Goal: Task Accomplishment & Management: Manage account settings

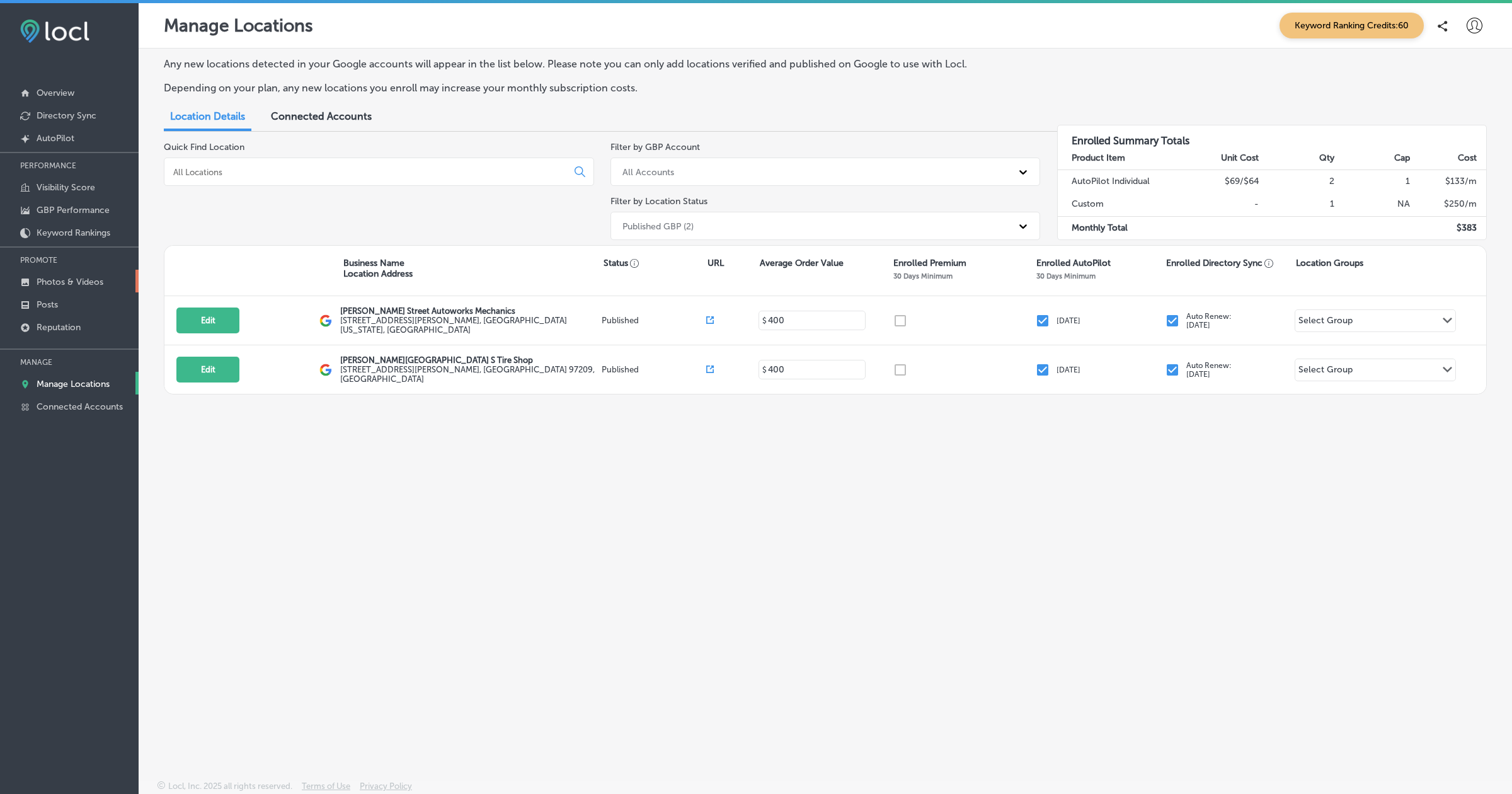
click at [68, 280] on p "Photos & Videos" at bounding box center [70, 281] width 67 height 11
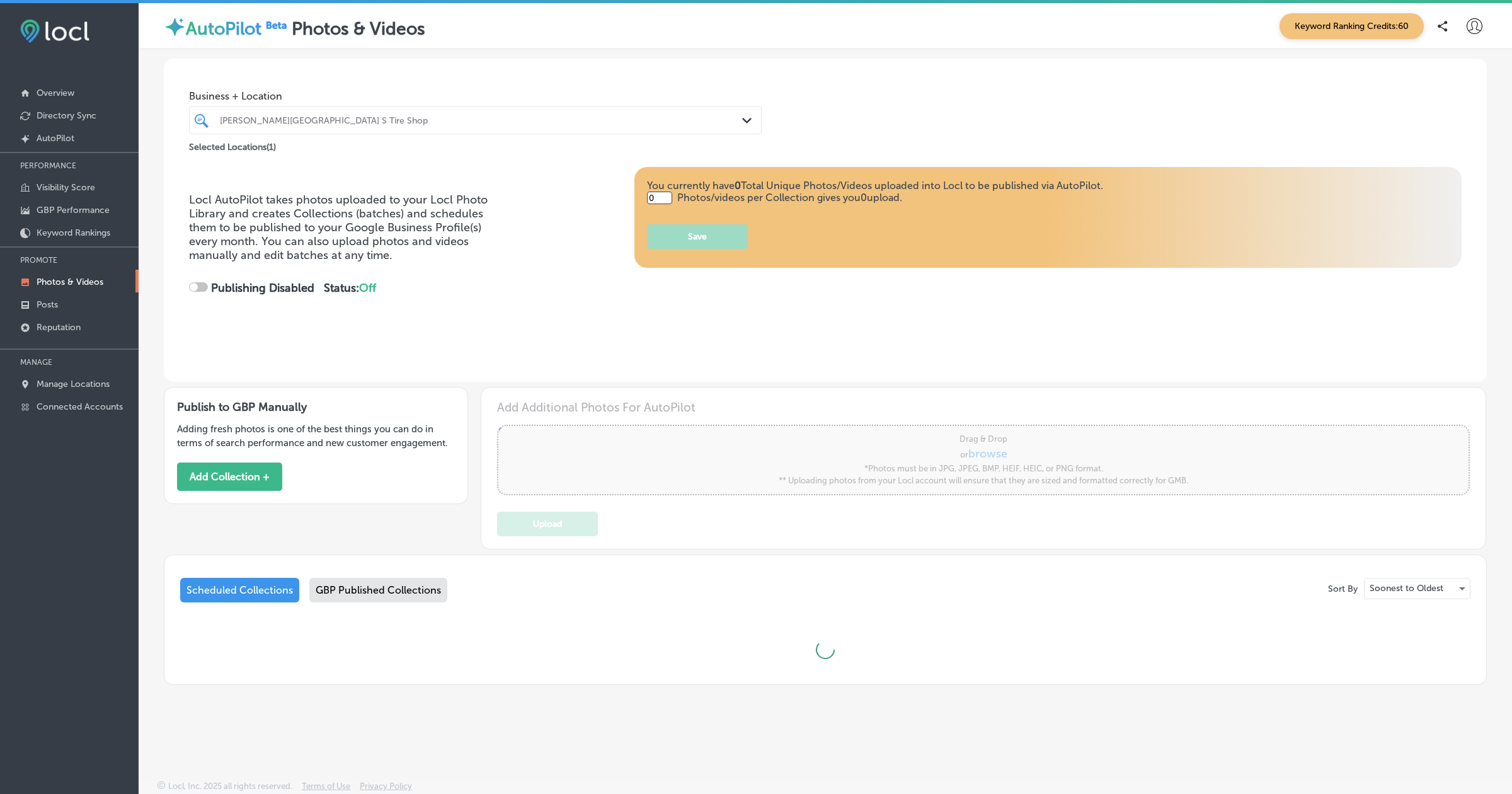
type input "5"
checkbox input "true"
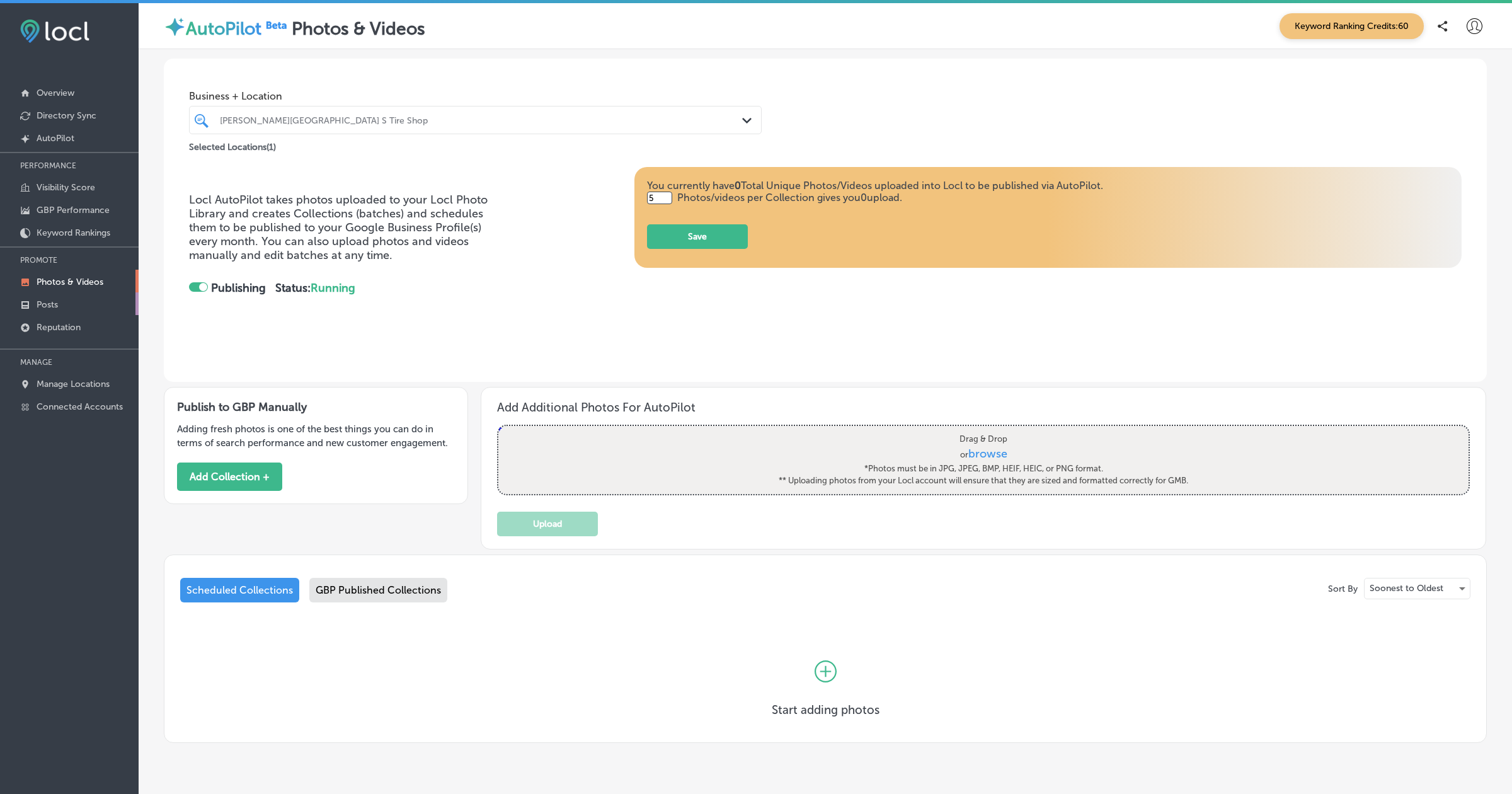
click at [51, 303] on p "Posts" at bounding box center [47, 304] width 22 height 11
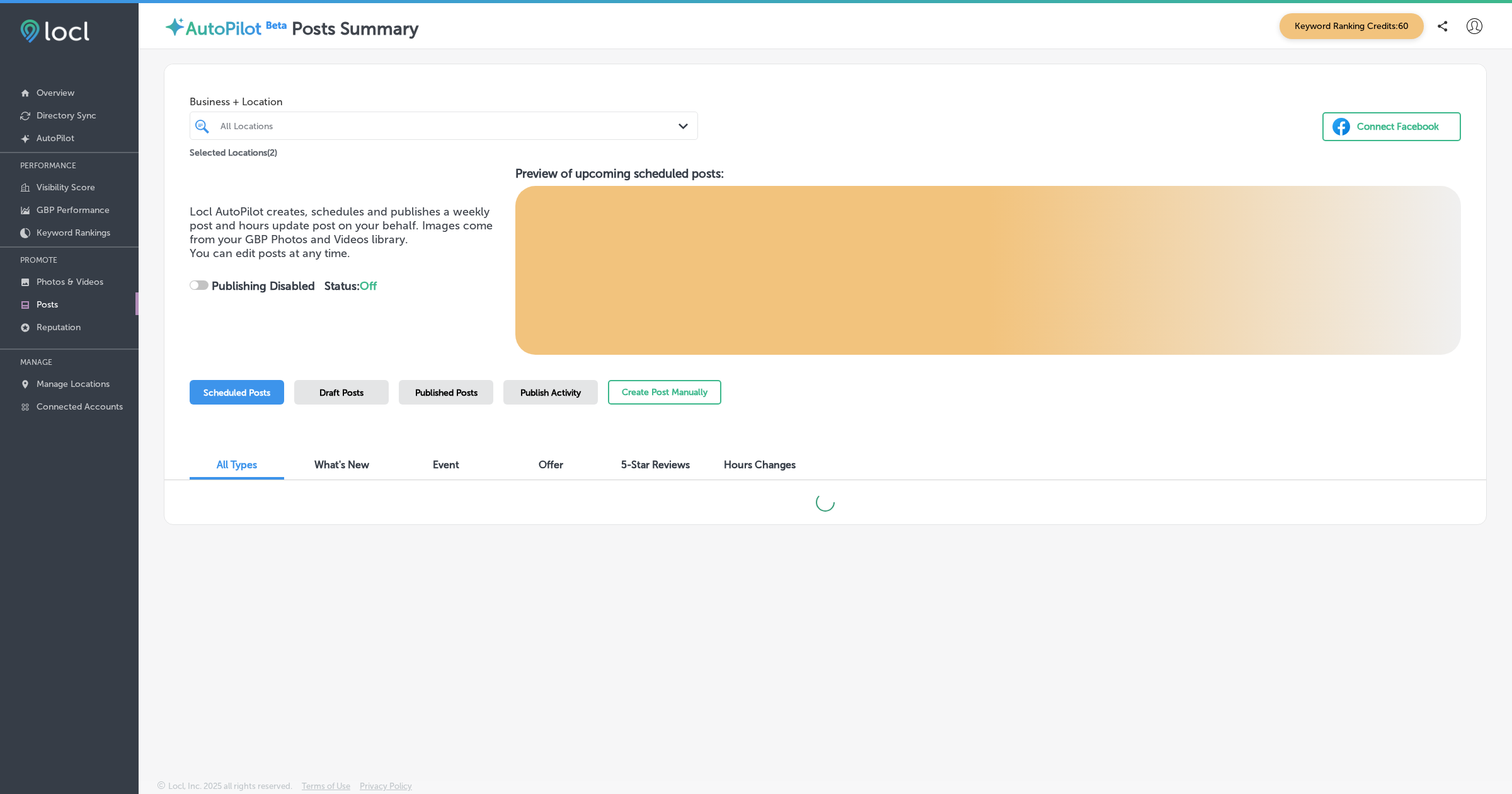
checkbox input "true"
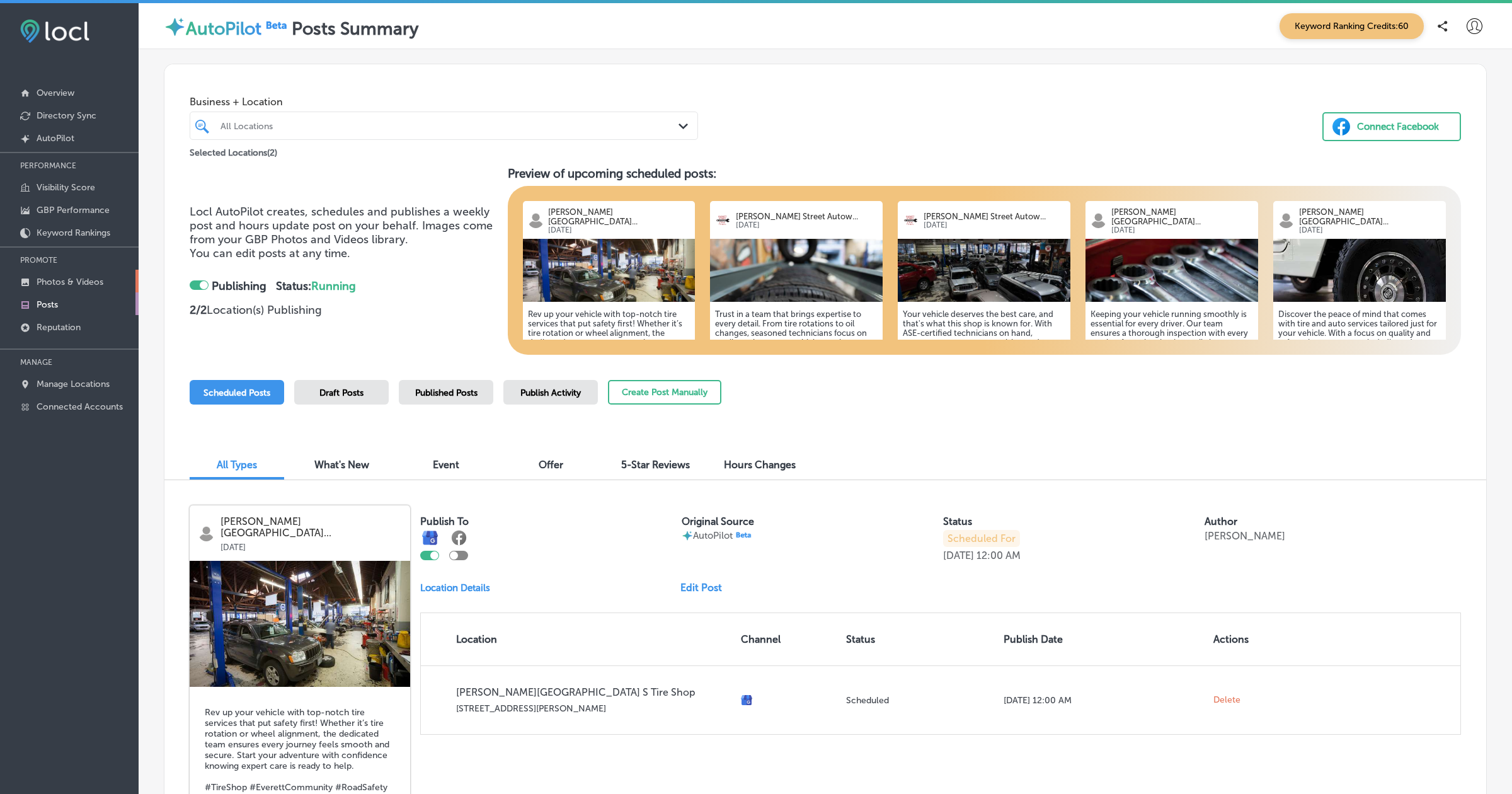
click at [87, 278] on p "Photos & Videos" at bounding box center [70, 281] width 67 height 11
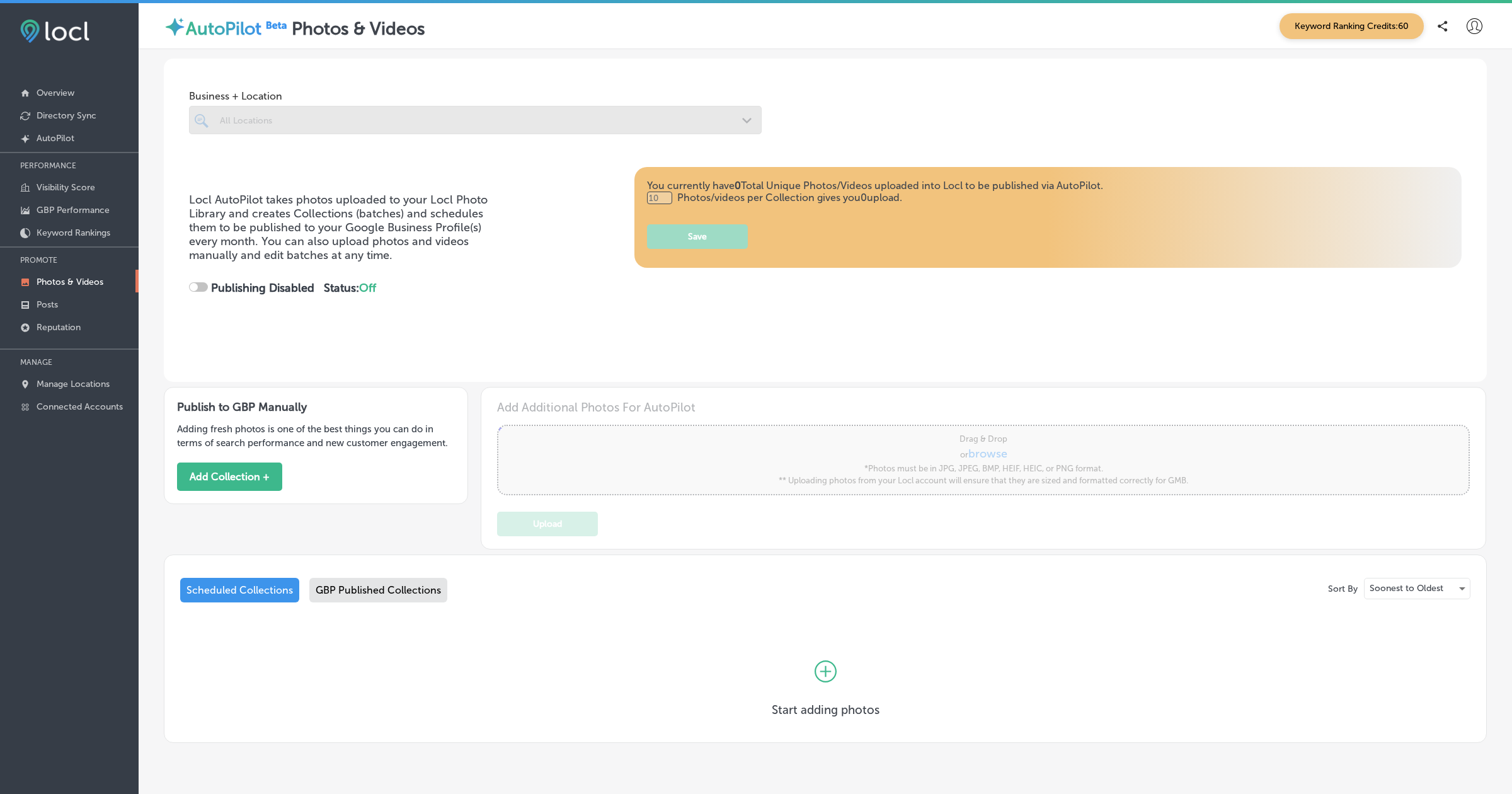
type input "0"
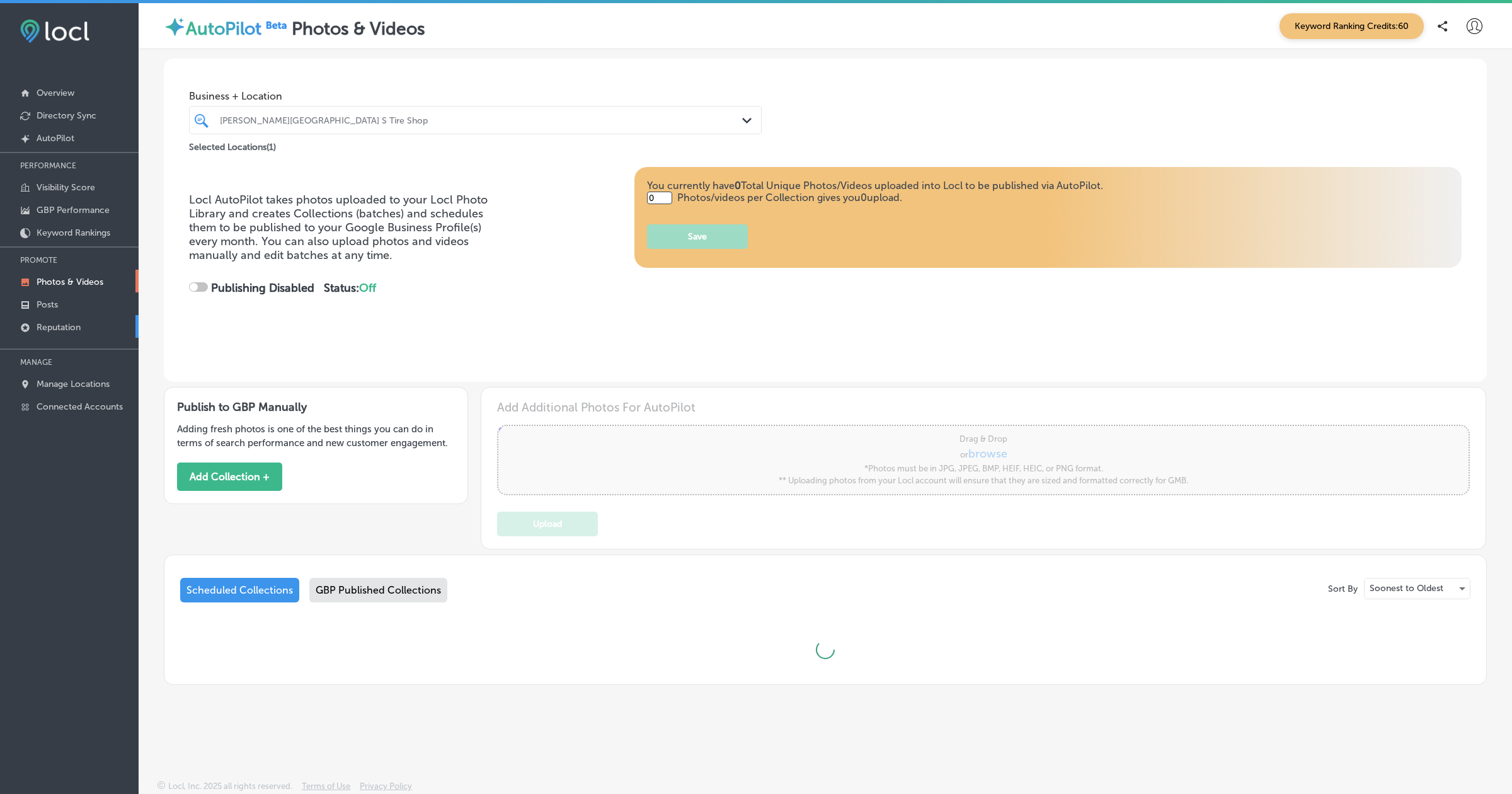
checkbox input "true"
type input "5"
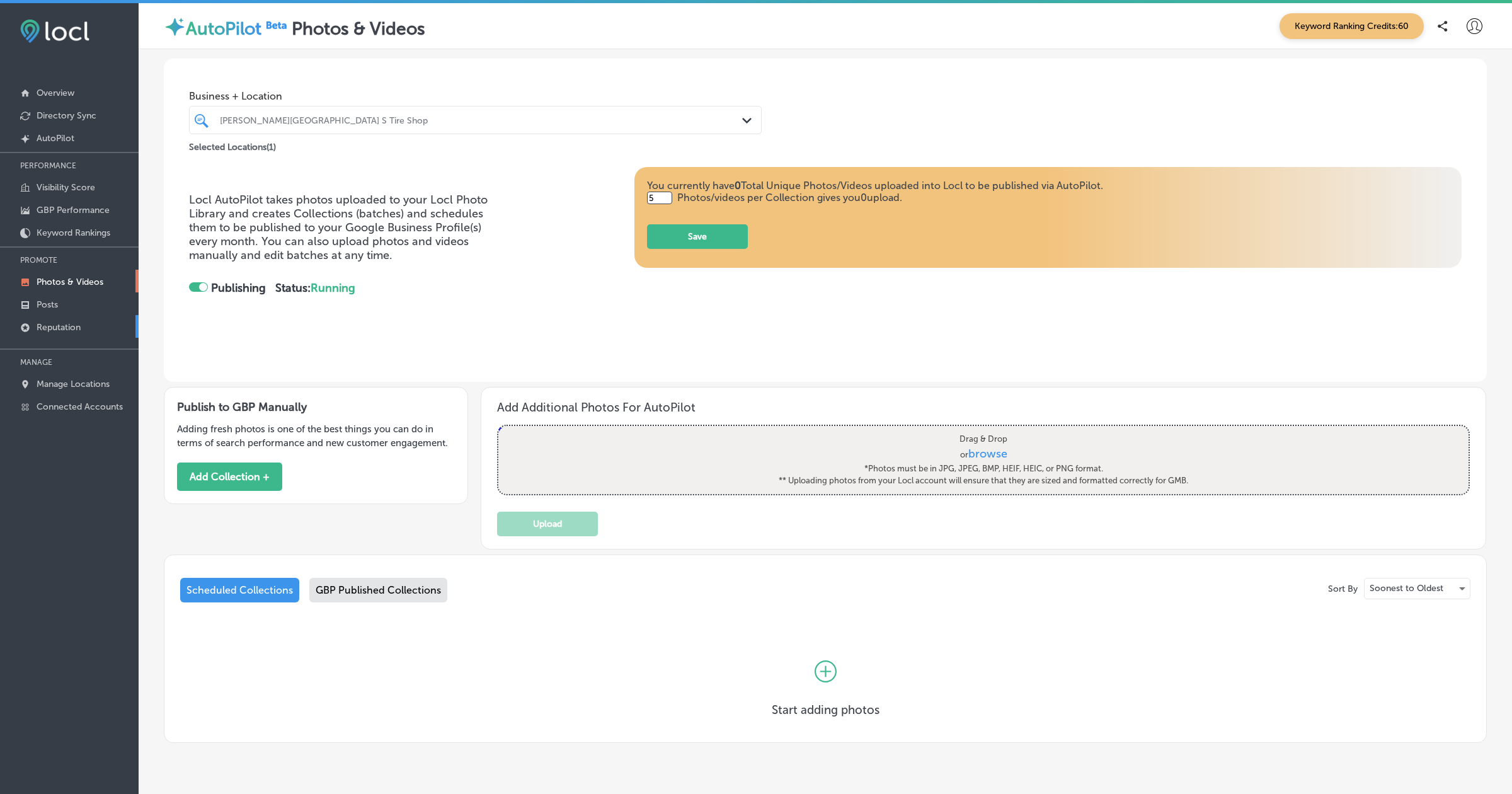
click at [60, 332] on link "Reputation" at bounding box center [69, 326] width 139 height 23
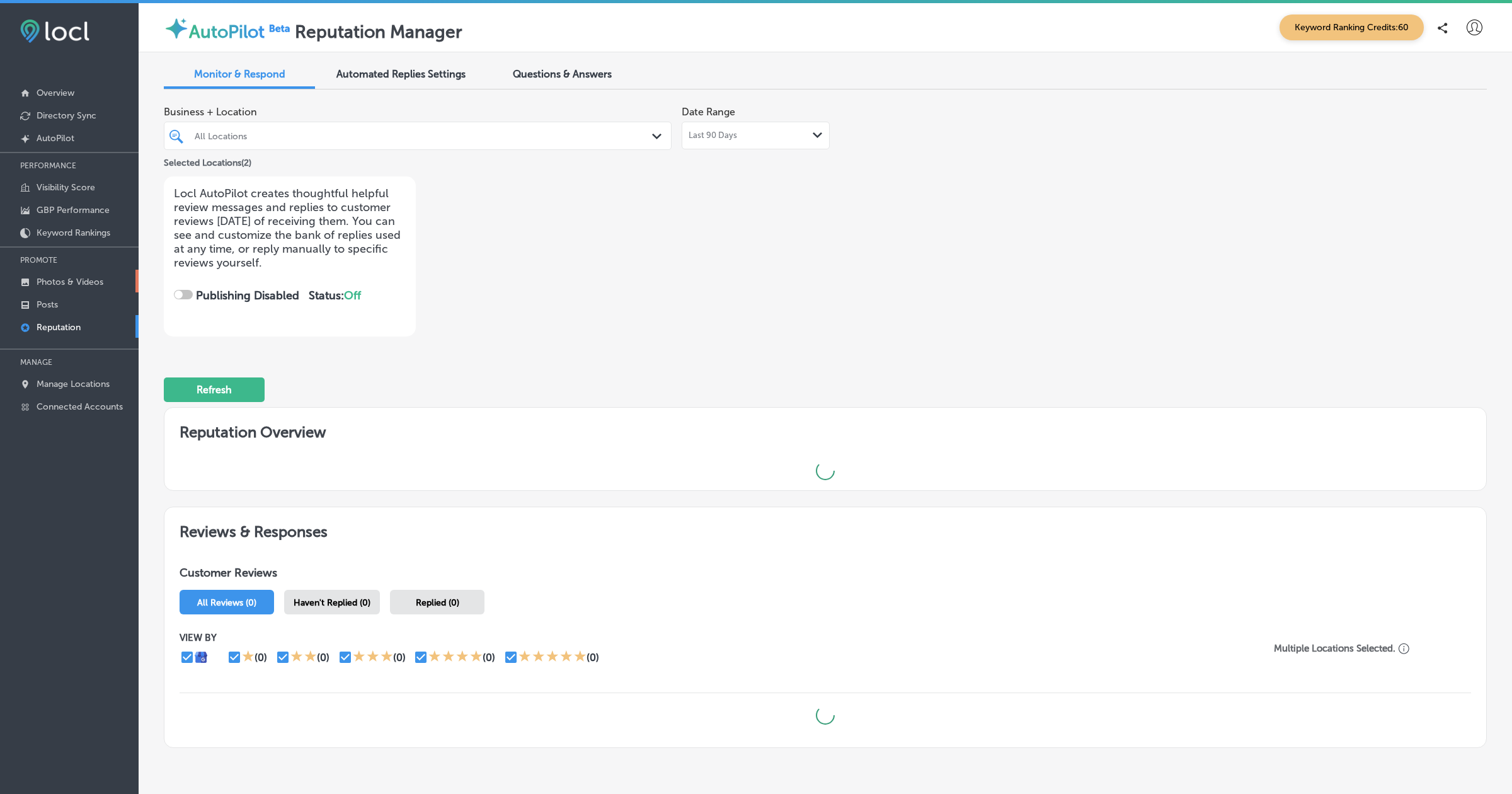
click at [52, 276] on p "Photos & Videos" at bounding box center [70, 281] width 67 height 11
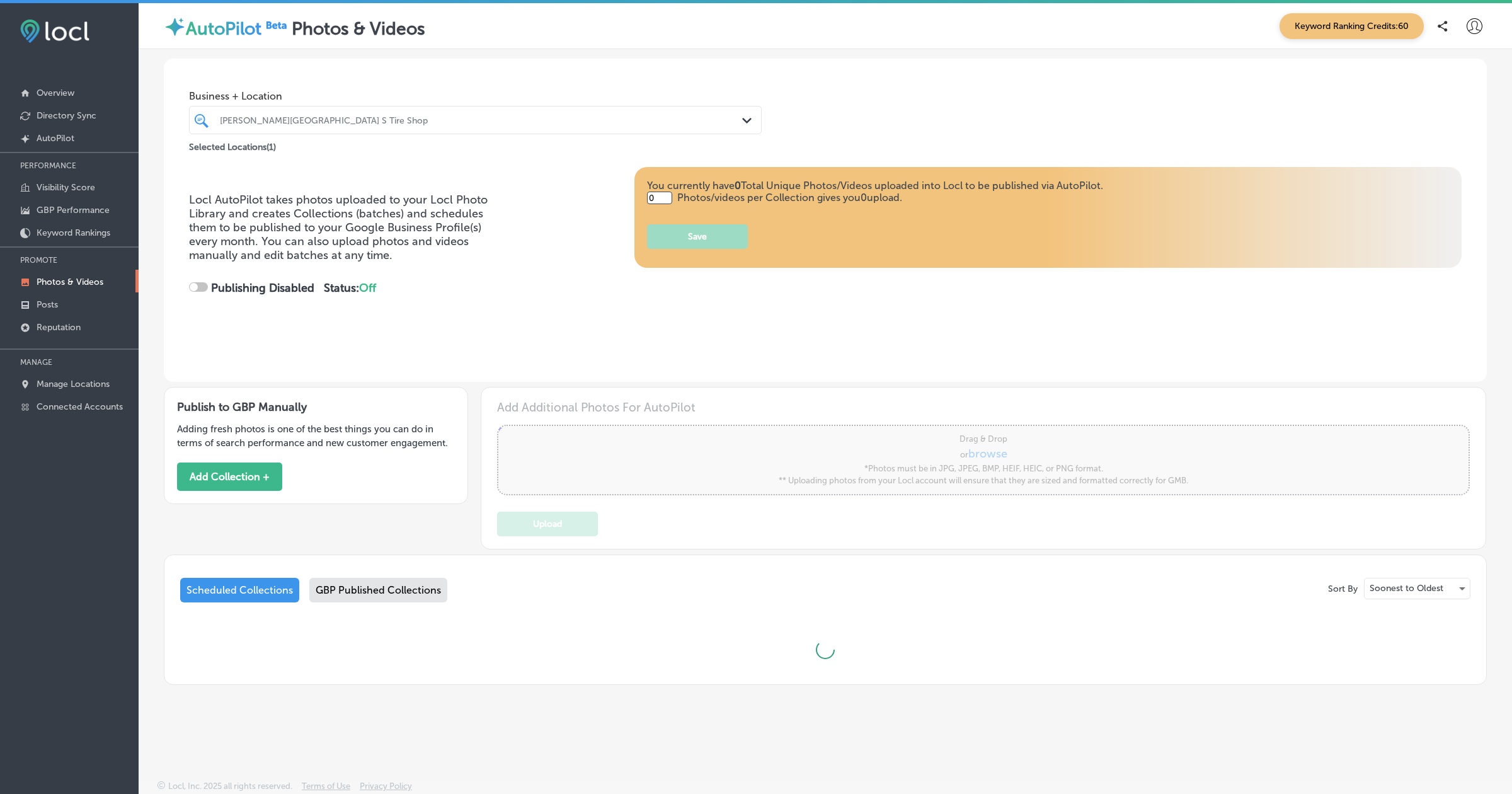
type input "5"
checkbox input "true"
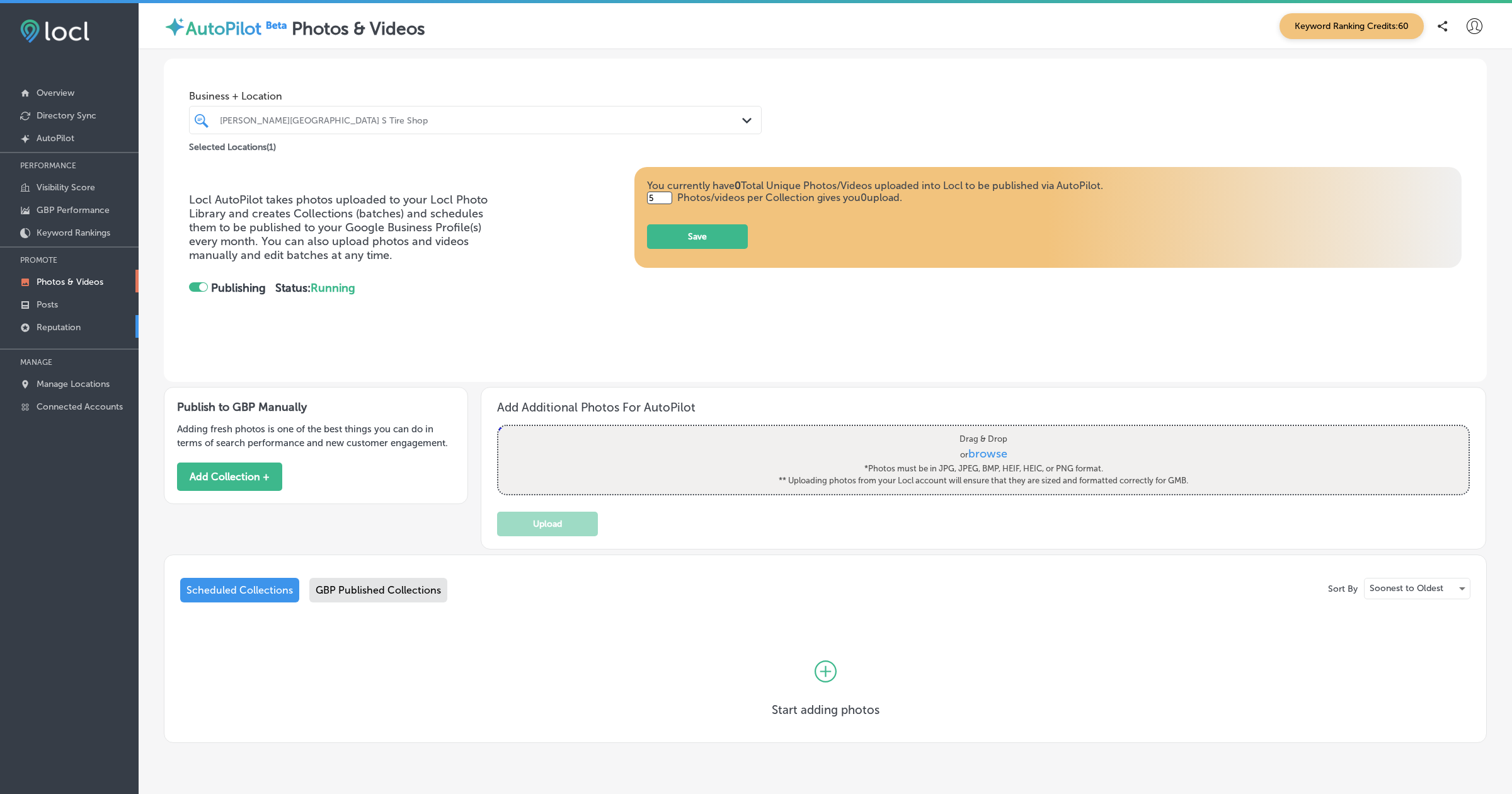
click at [67, 327] on p "Reputation" at bounding box center [58, 327] width 44 height 11
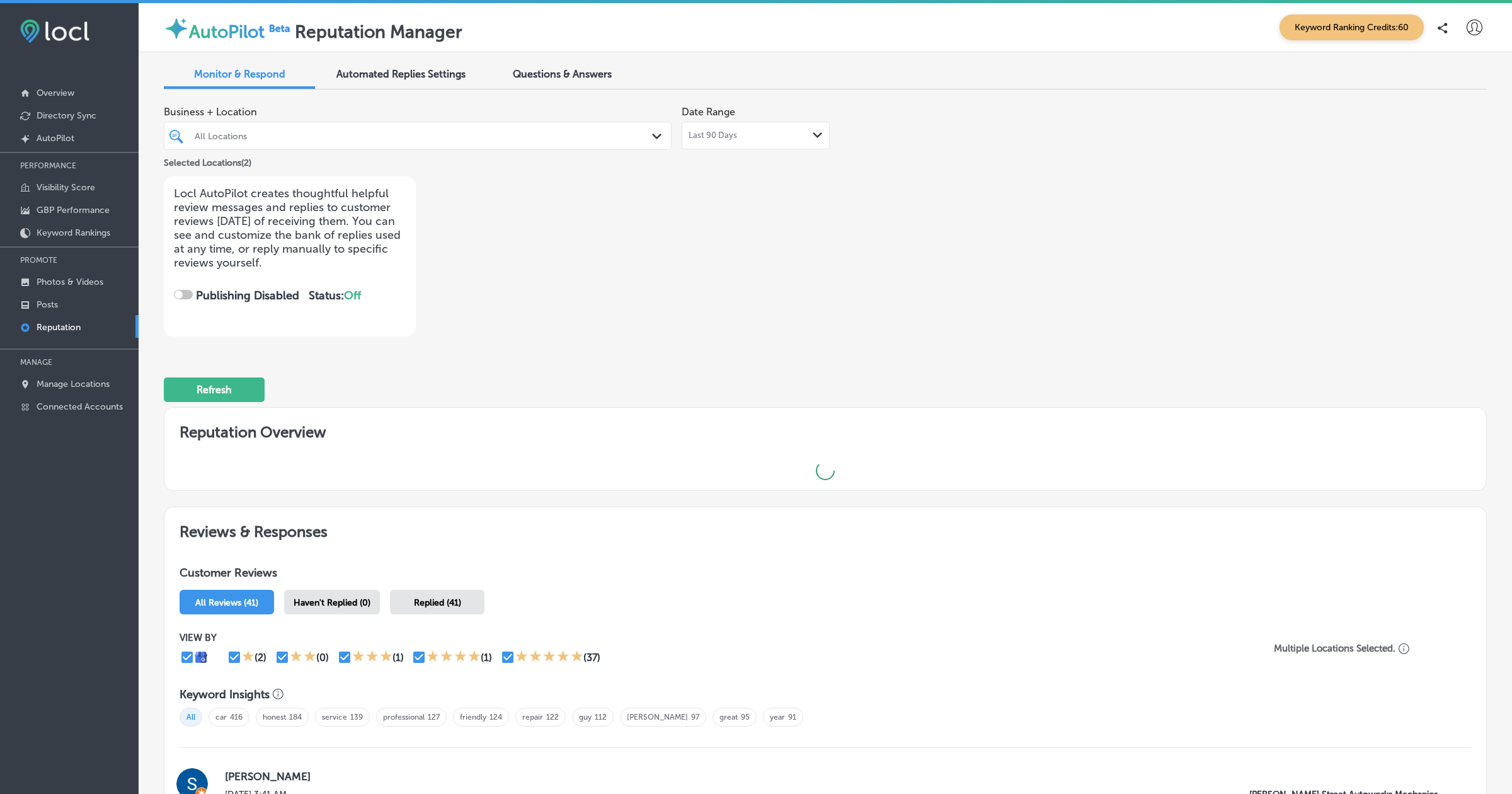
checkbox input "true"
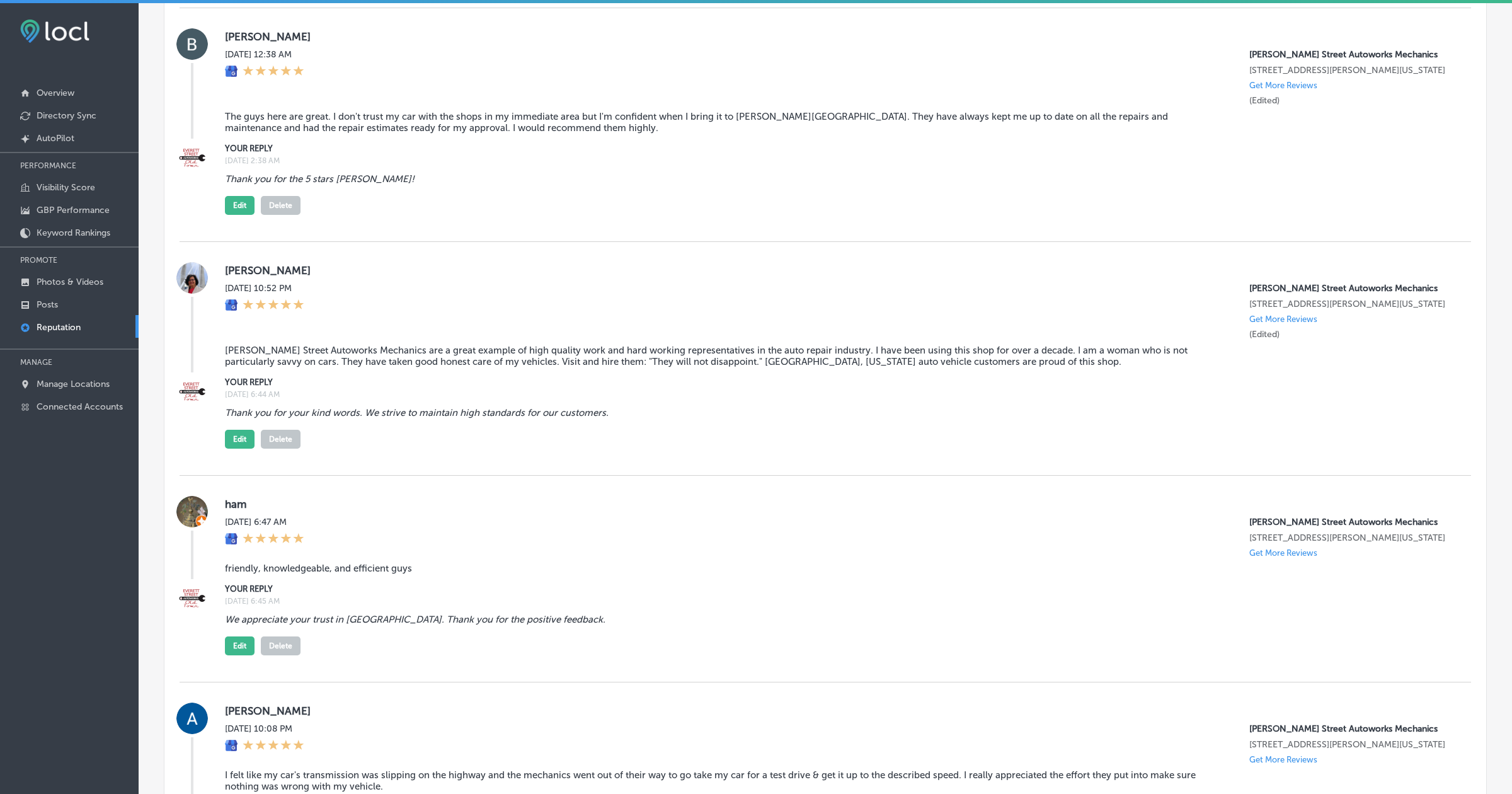
scroll to position [1628, 0]
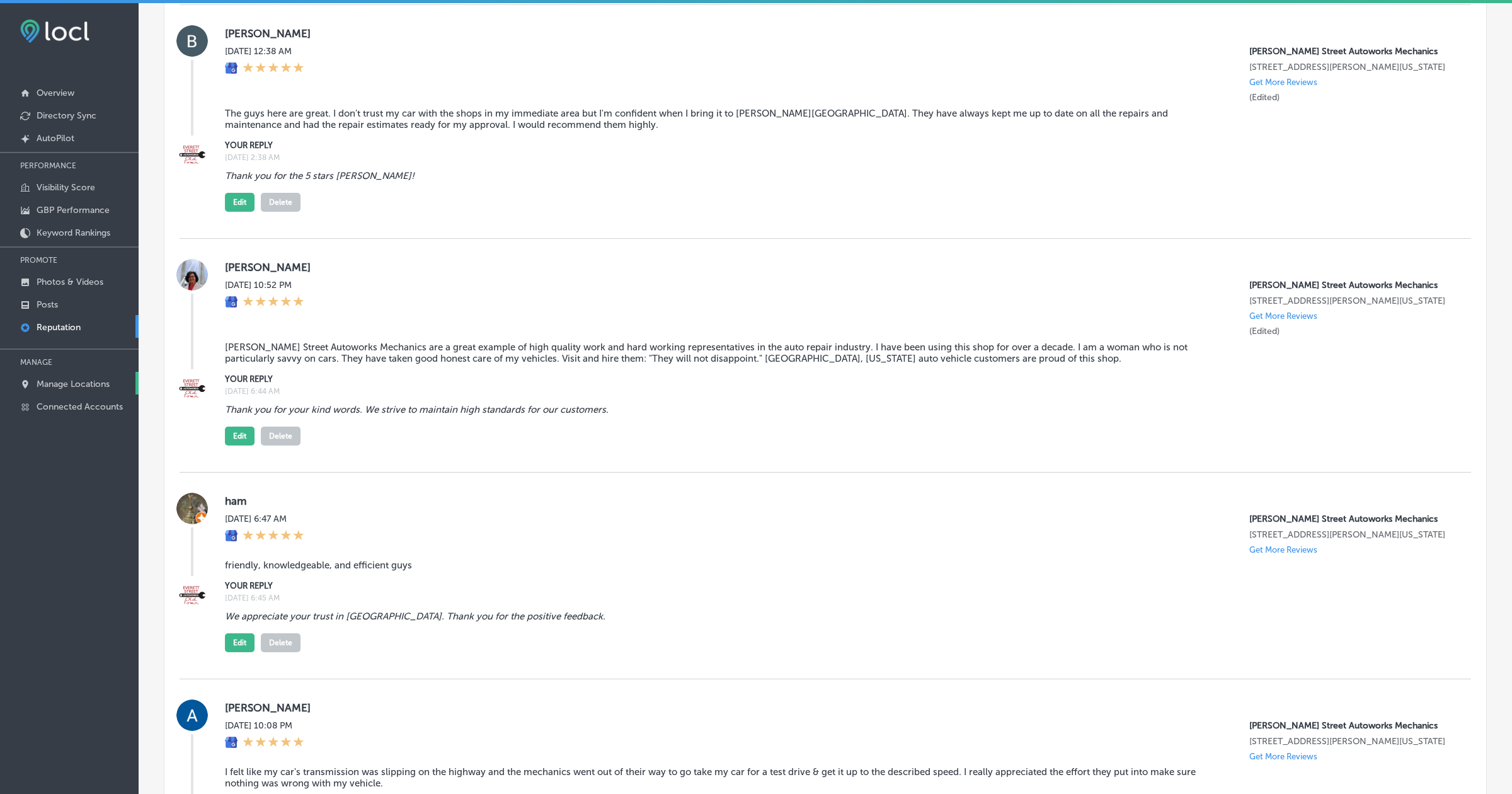
click at [72, 390] on link "Manage Locations" at bounding box center [69, 383] width 139 height 23
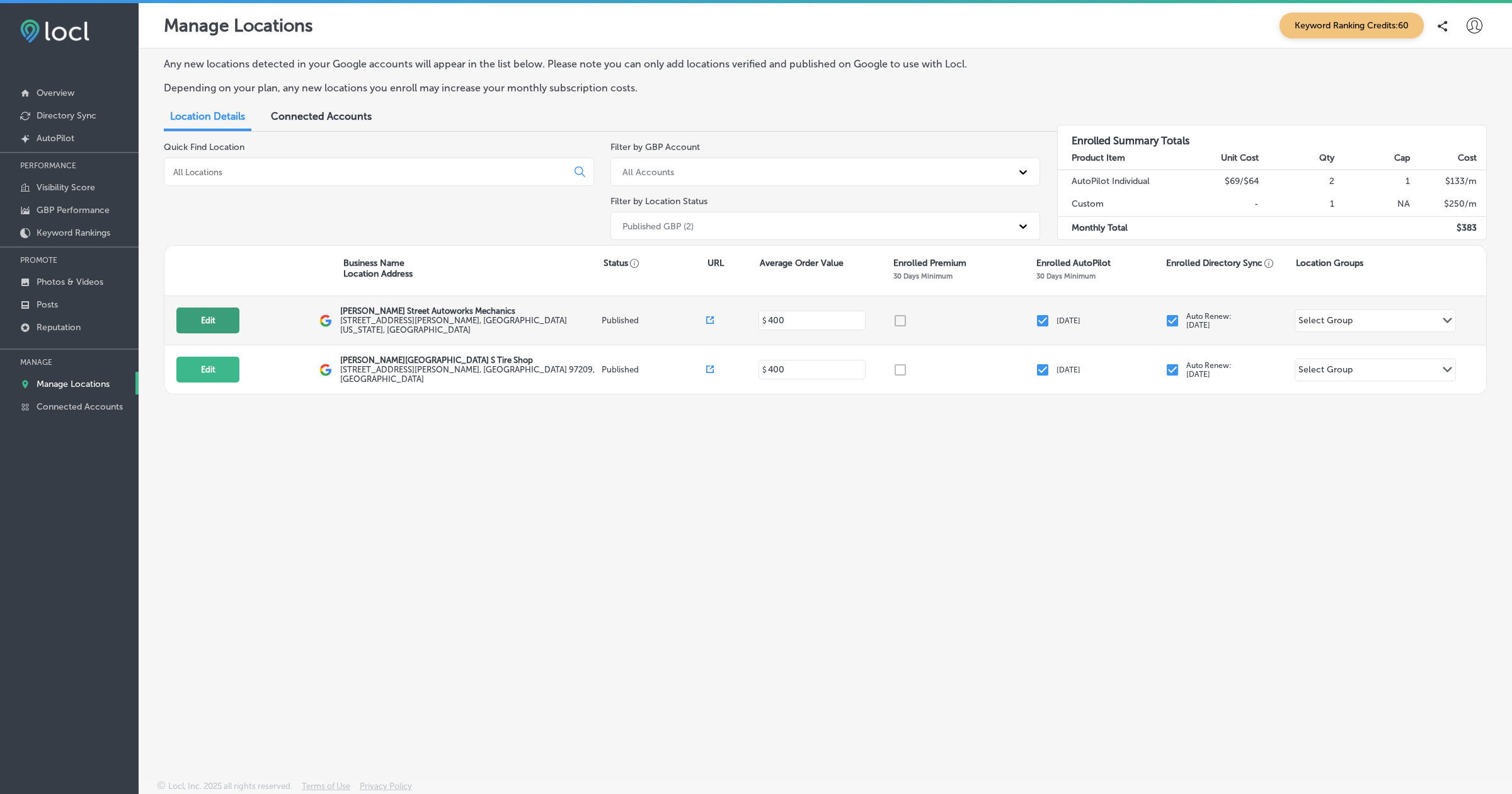
click at [190, 316] on button "Edit" at bounding box center [208, 321] width 63 height 26
select select "US"
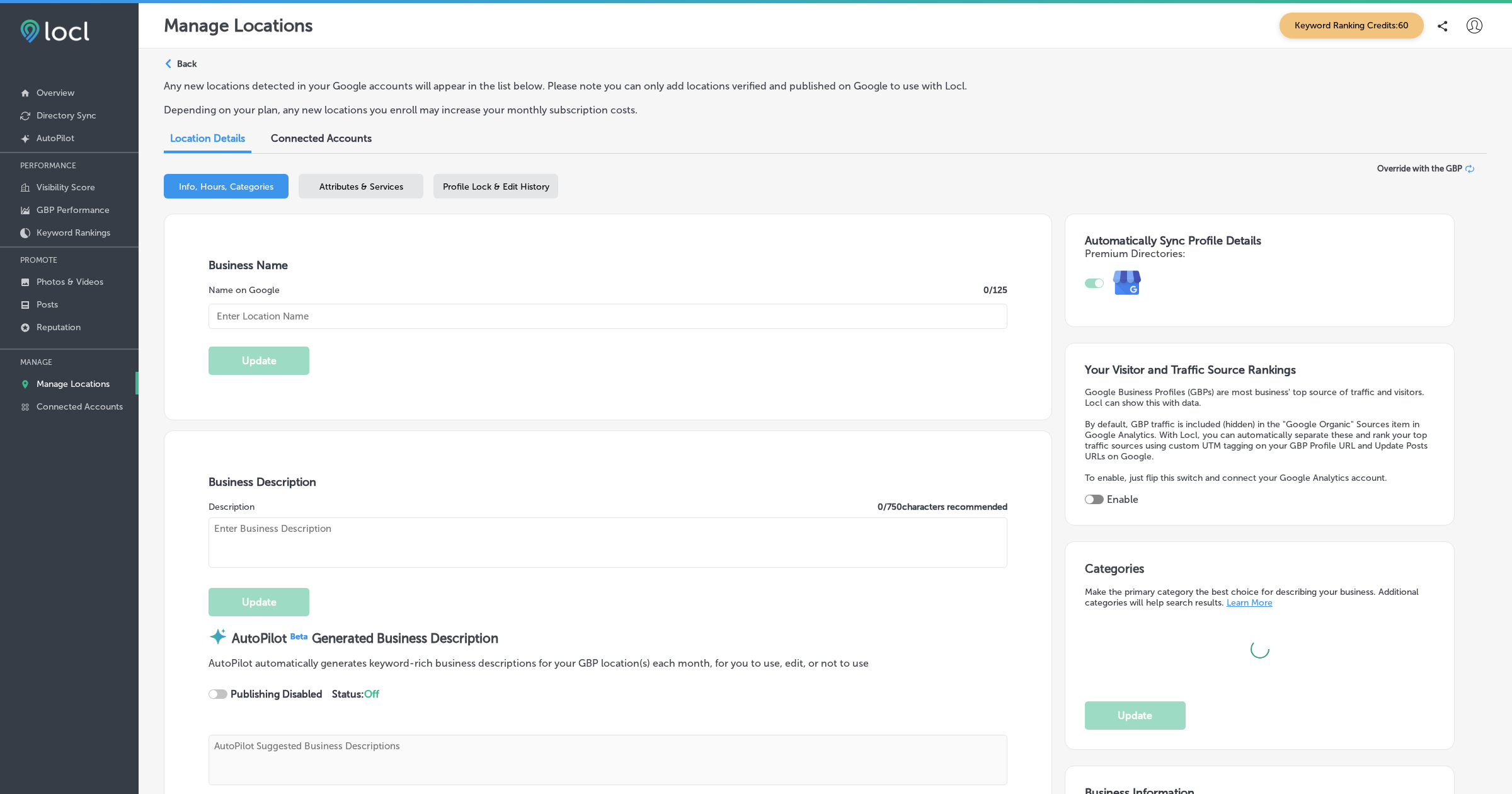
checkbox input "true"
type input "[PERSON_NAME] Street Autoworks Mechanics"
type textarea "[PERSON_NAME] Street Autoworks Mechanics has been your trusted auto repair dest…"
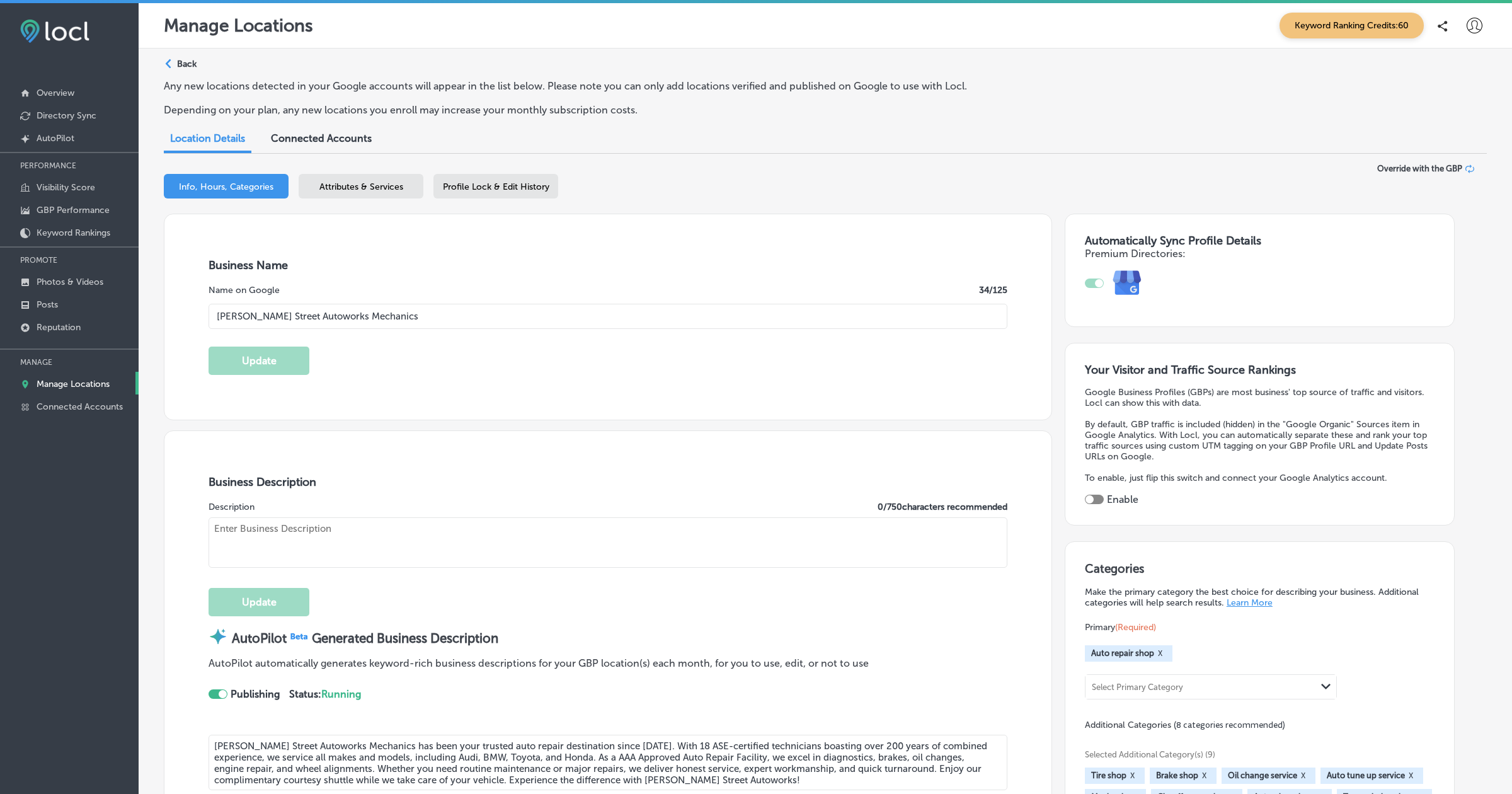
type input "[STREET_ADDRESS][PERSON_NAME]"
type input "[GEOGRAPHIC_DATA]"
type input "97209"
type input "US"
type input "[URL][DOMAIN_NAME]"
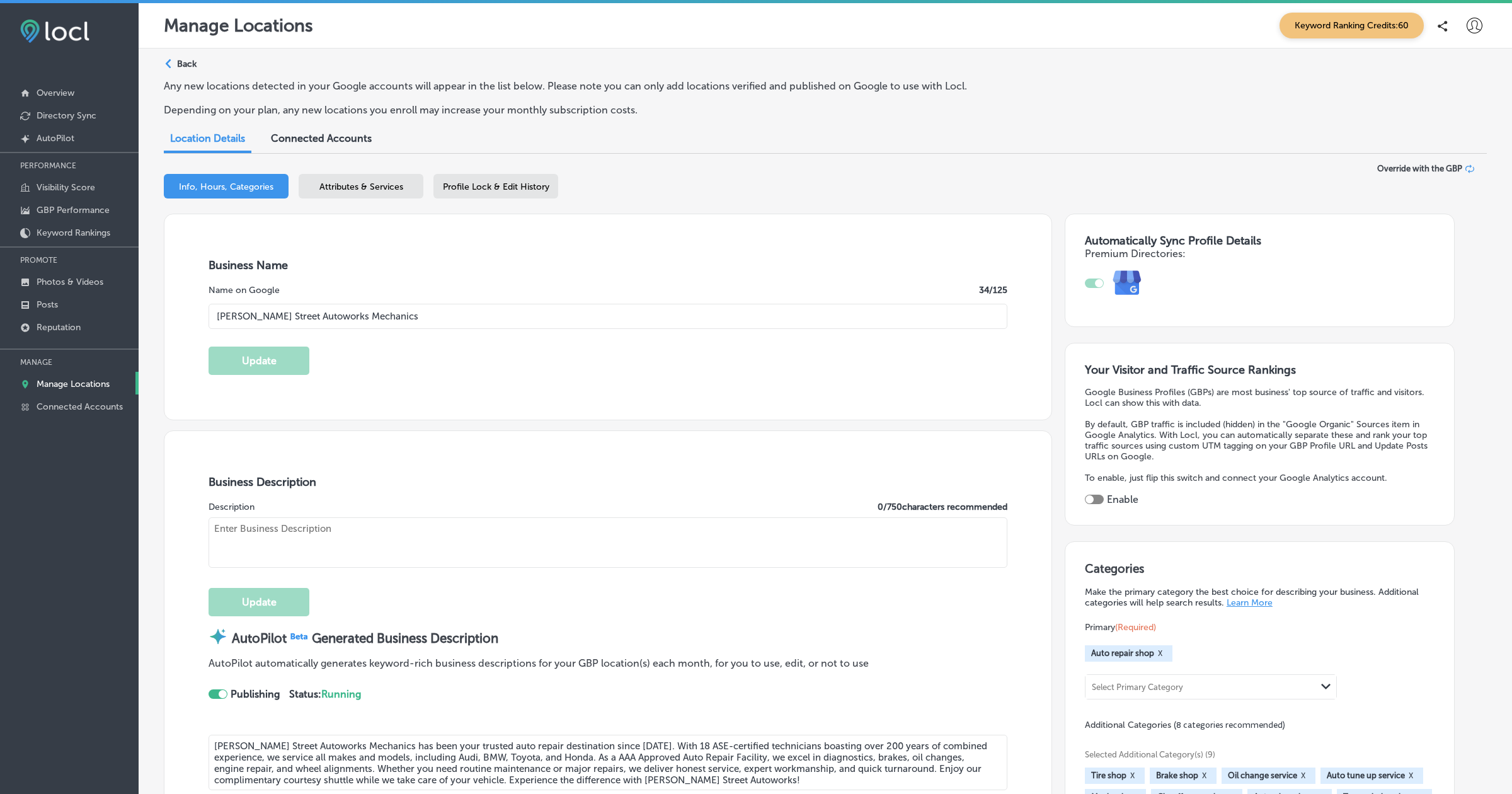
type textarea "[PERSON_NAME] Street Autoworks Mechanics has been your trusted auto repair dest…"
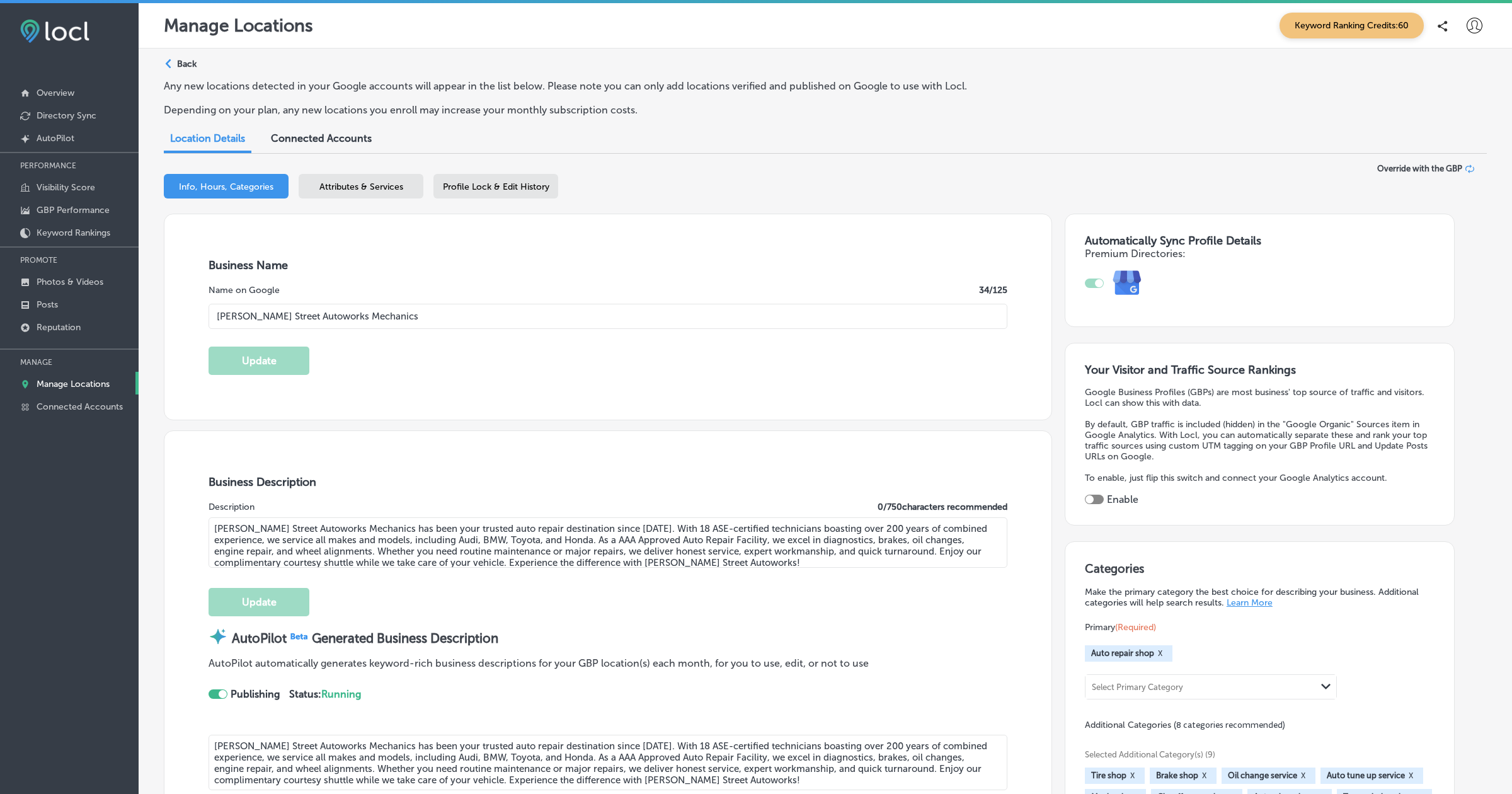
type input "[PHONE_NUMBER]"
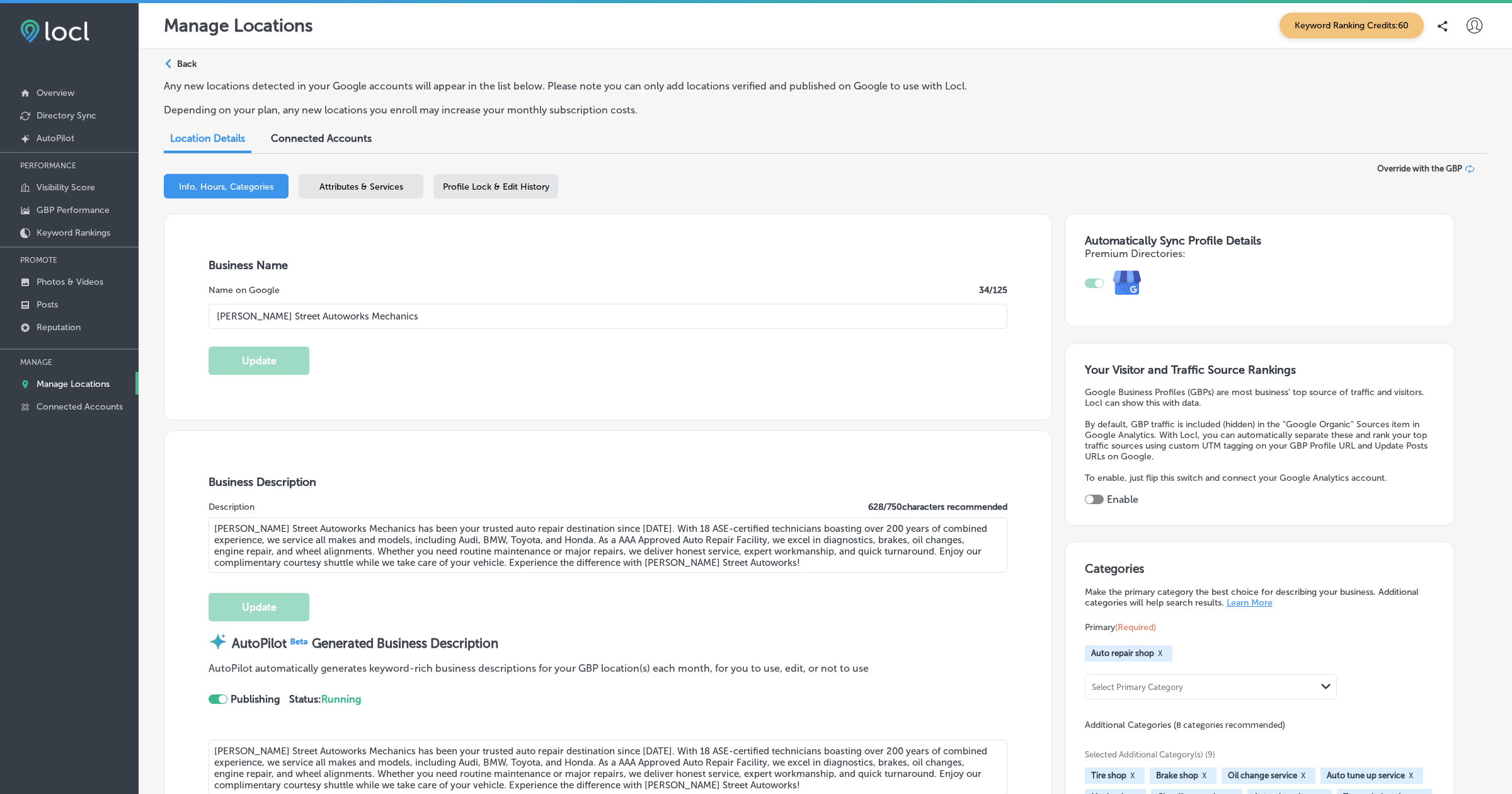
click at [333, 185] on span "Attributes & Services" at bounding box center [361, 186] width 84 height 11
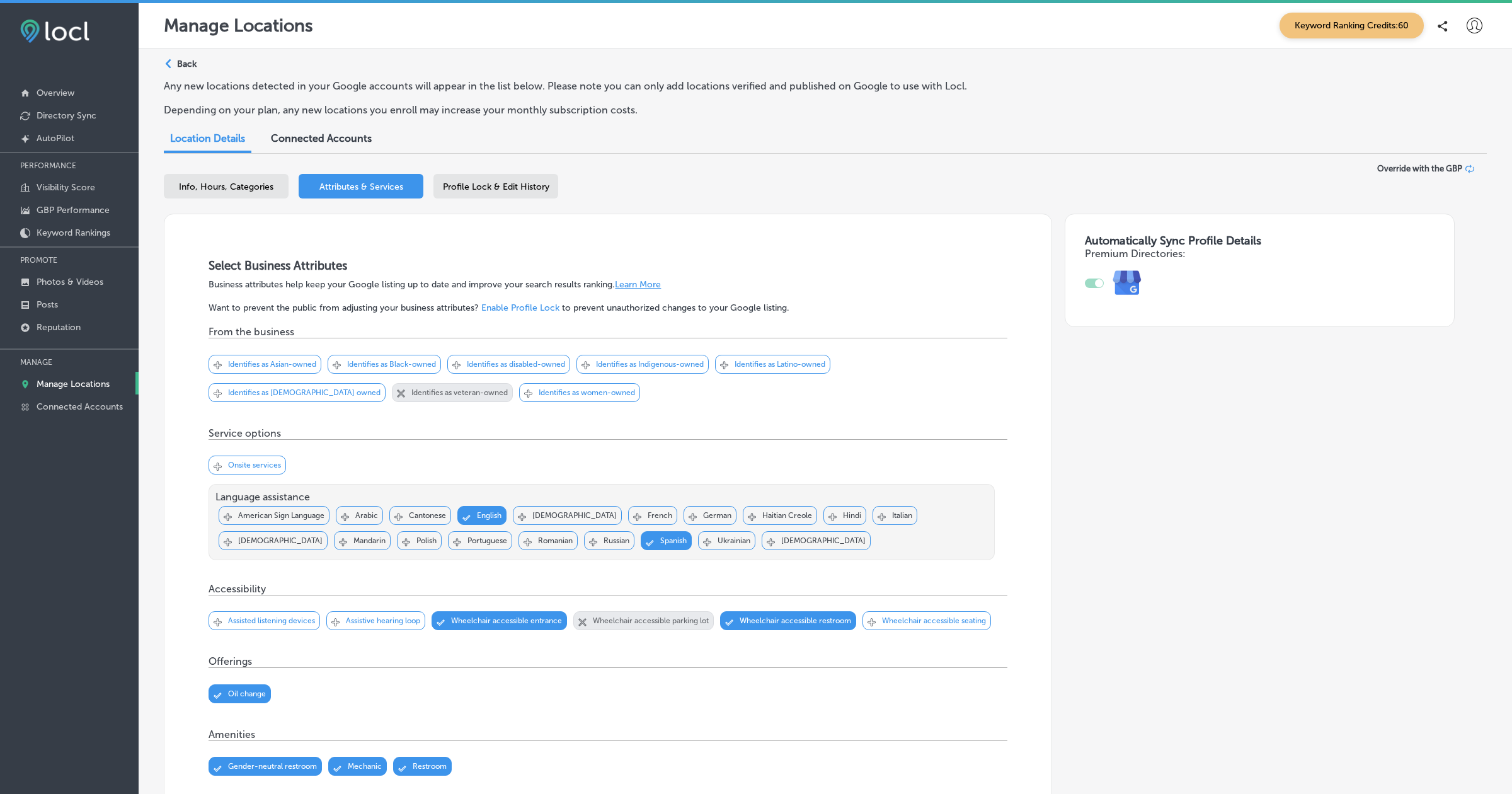
click at [488, 199] on div "Profile Lock & Edit History" at bounding box center [496, 186] width 125 height 25
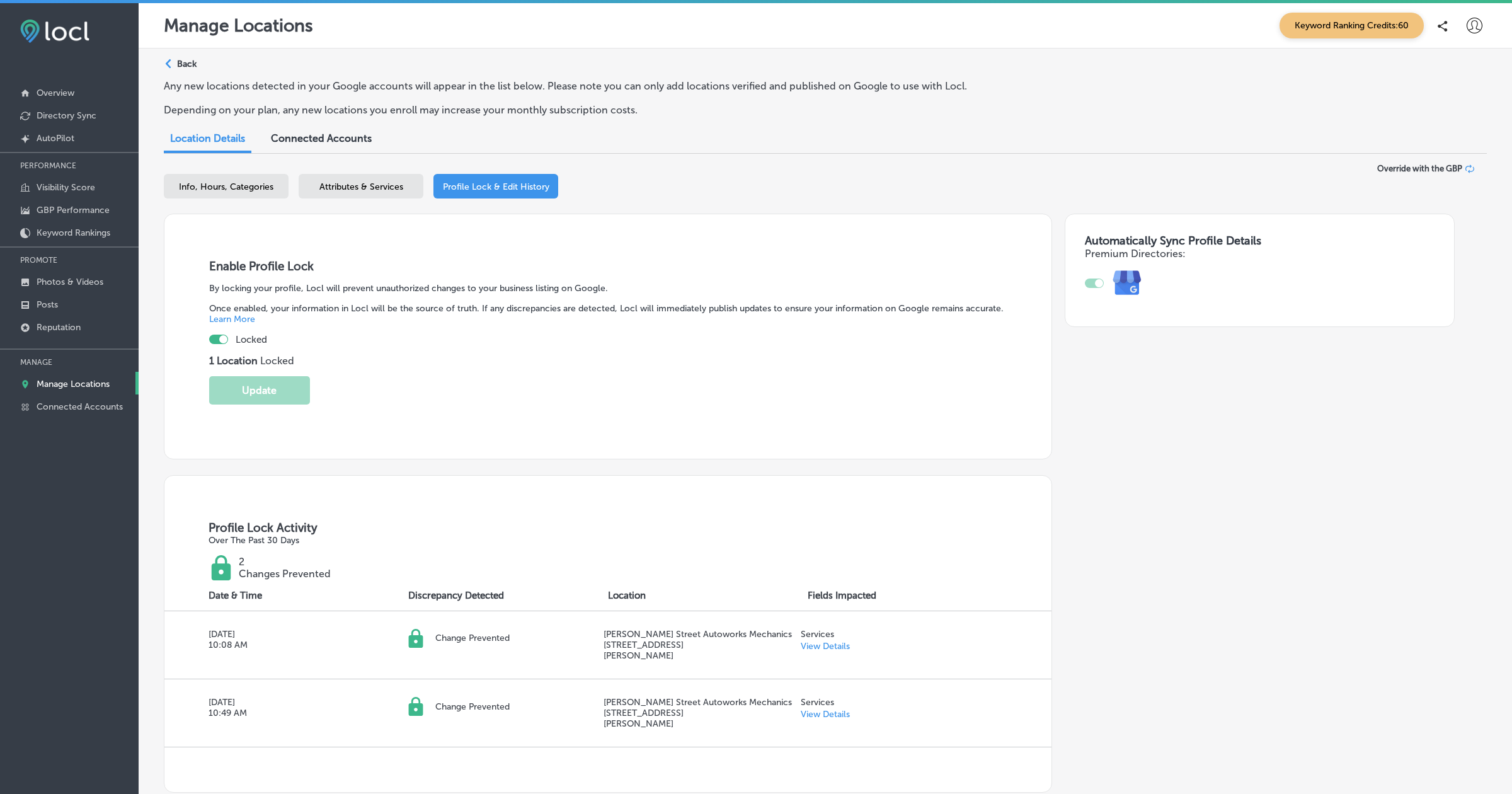
checkbox input "true"
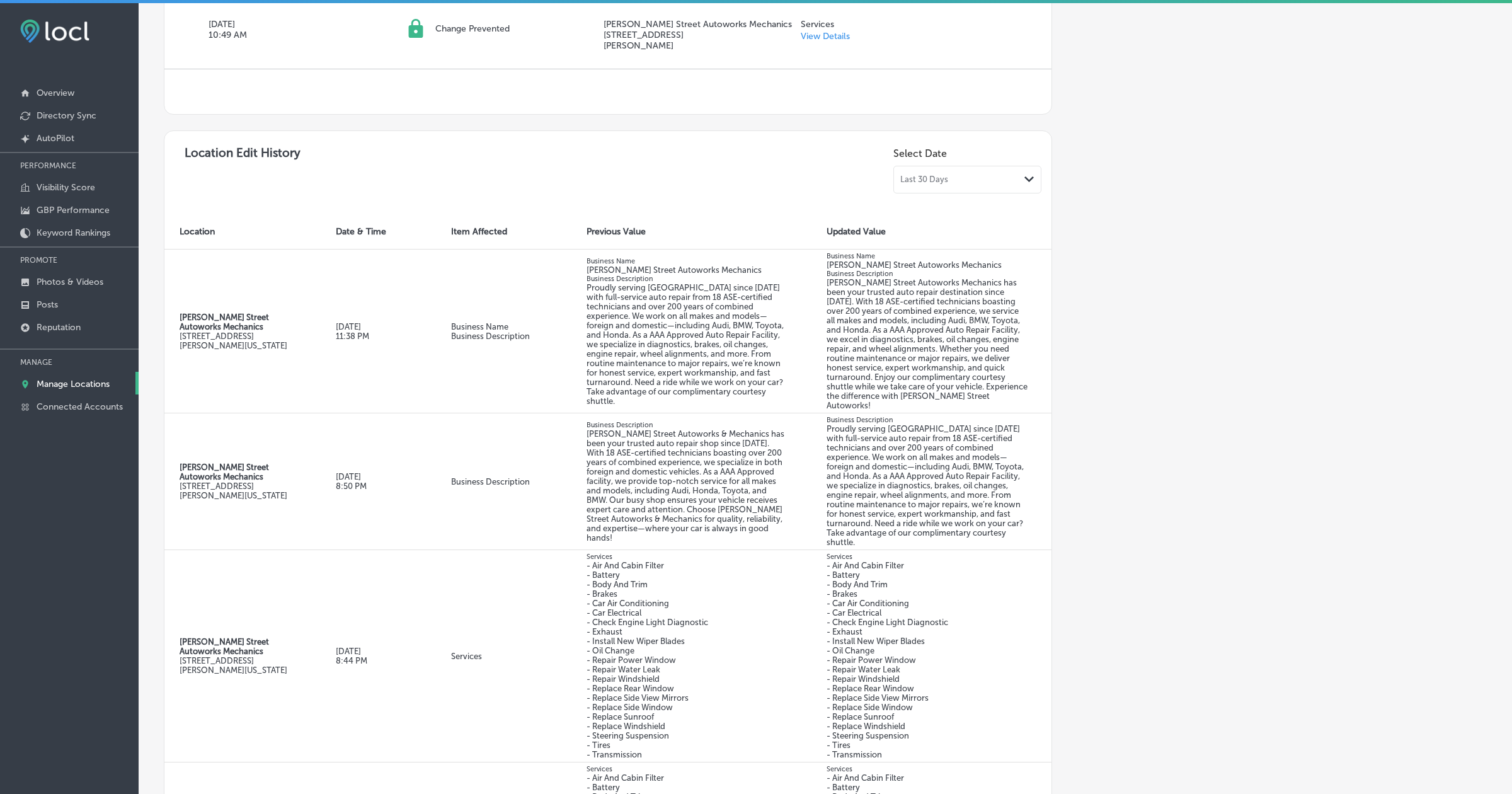
scroll to position [993, 0]
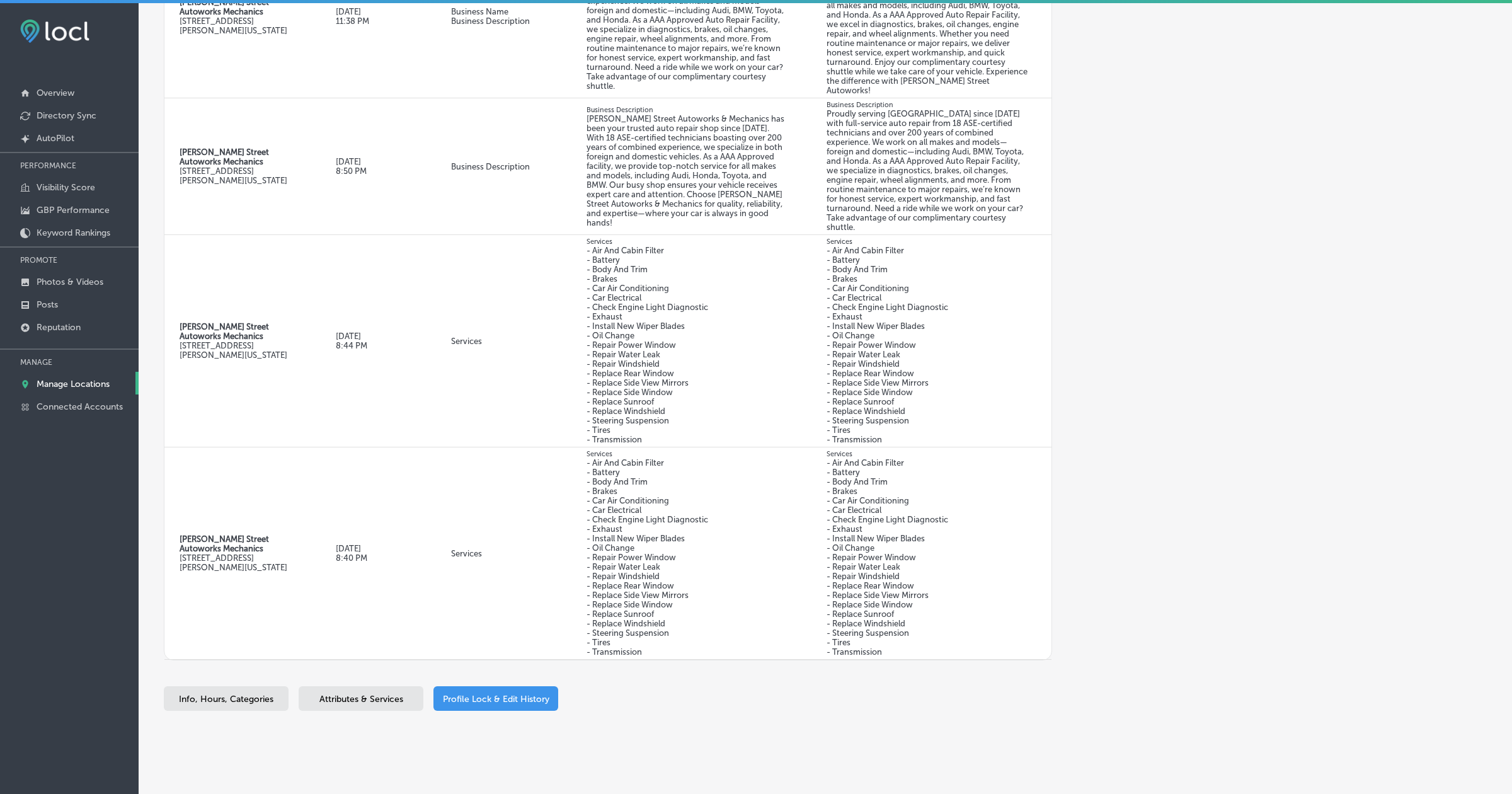
click at [348, 692] on div "Attributes & Services" at bounding box center [361, 698] width 125 height 25
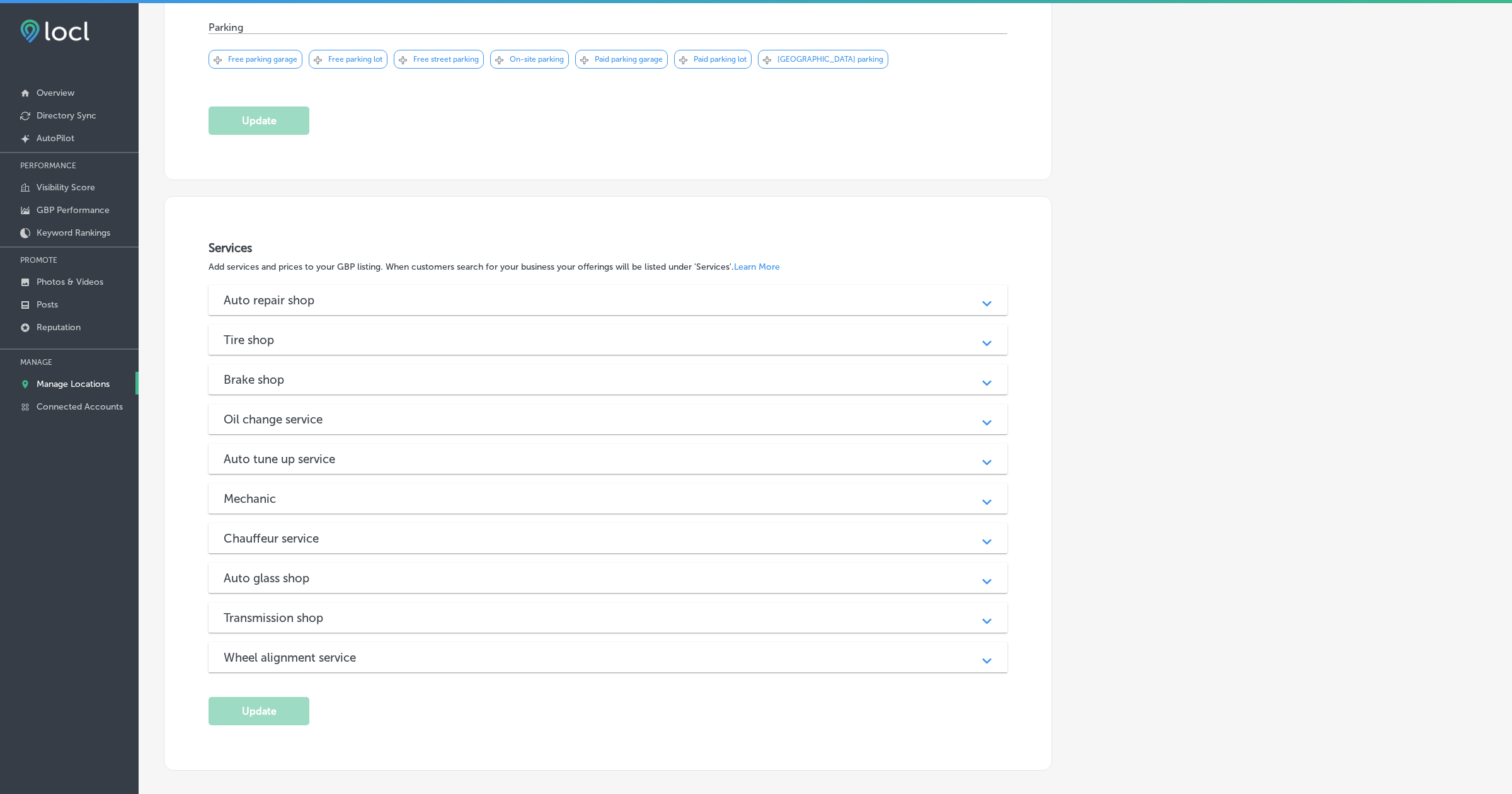
scroll to position [1114, 0]
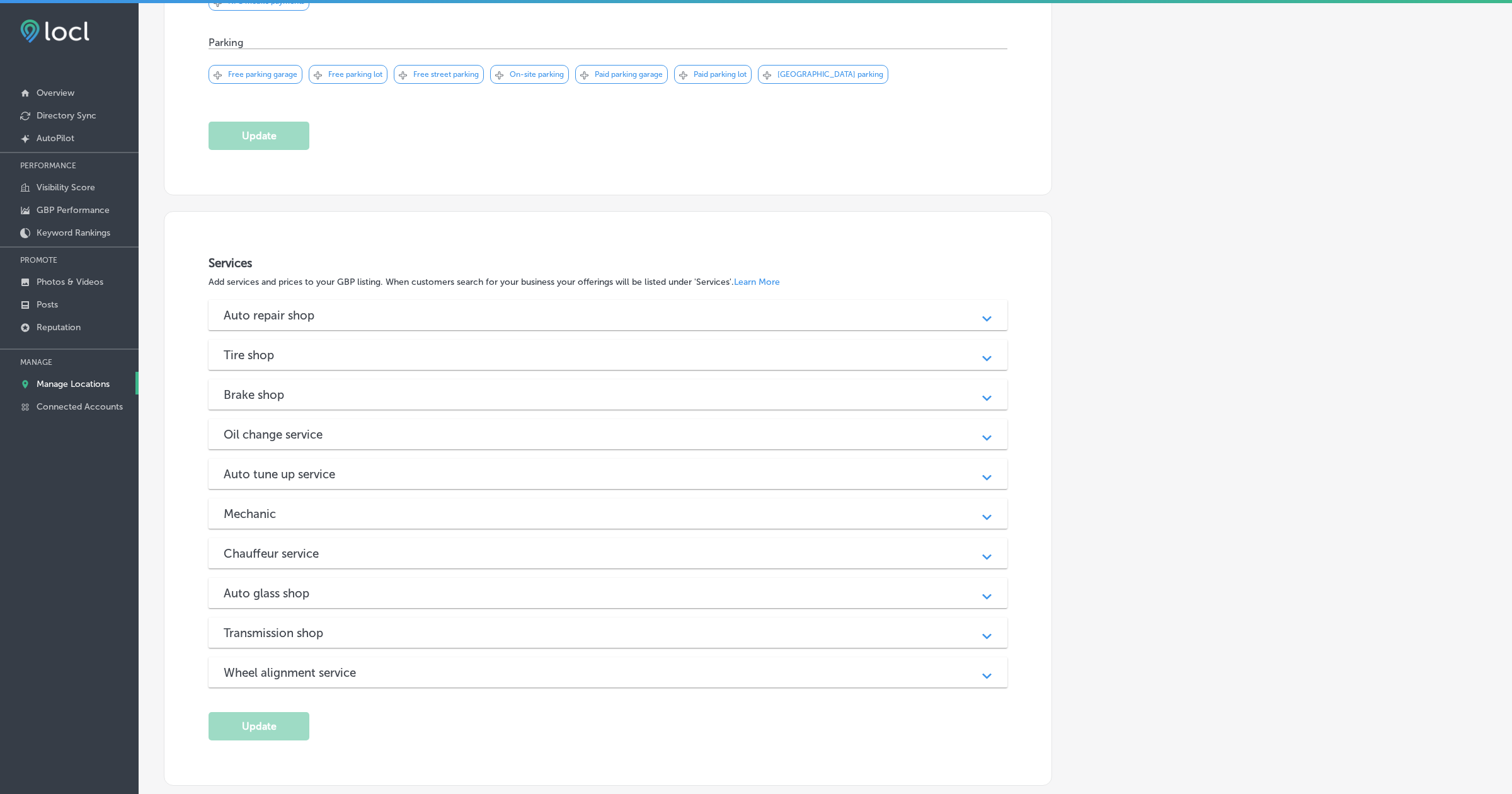
click at [621, 302] on div "Auto repair shop Path Created with Sketch." at bounding box center [607, 315] width 798 height 31
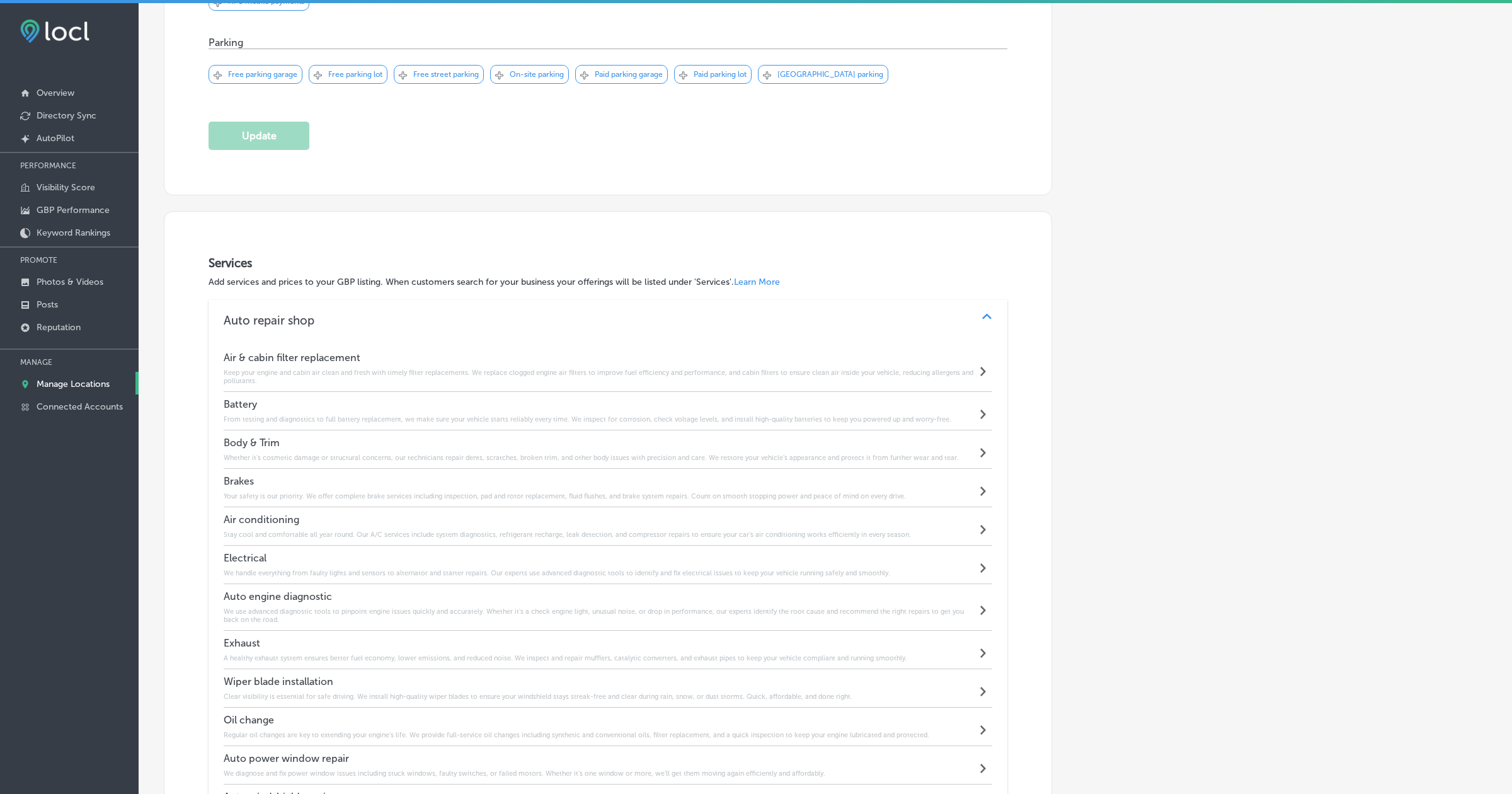
click at [601, 313] on div "Auto repair shop" at bounding box center [607, 320] width 768 height 15
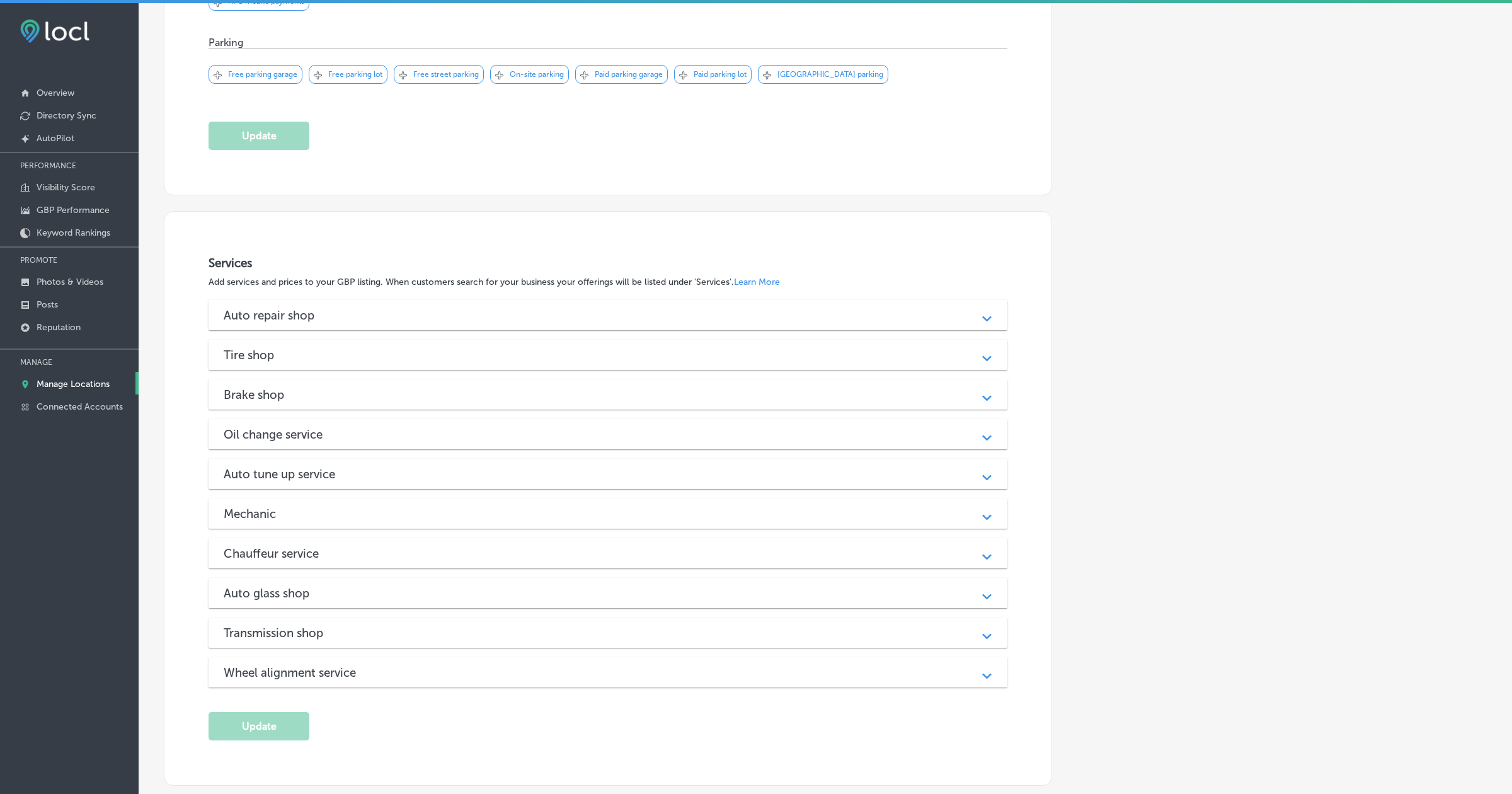
click at [486, 472] on div "Auto tune up service" at bounding box center [607, 474] width 768 height 15
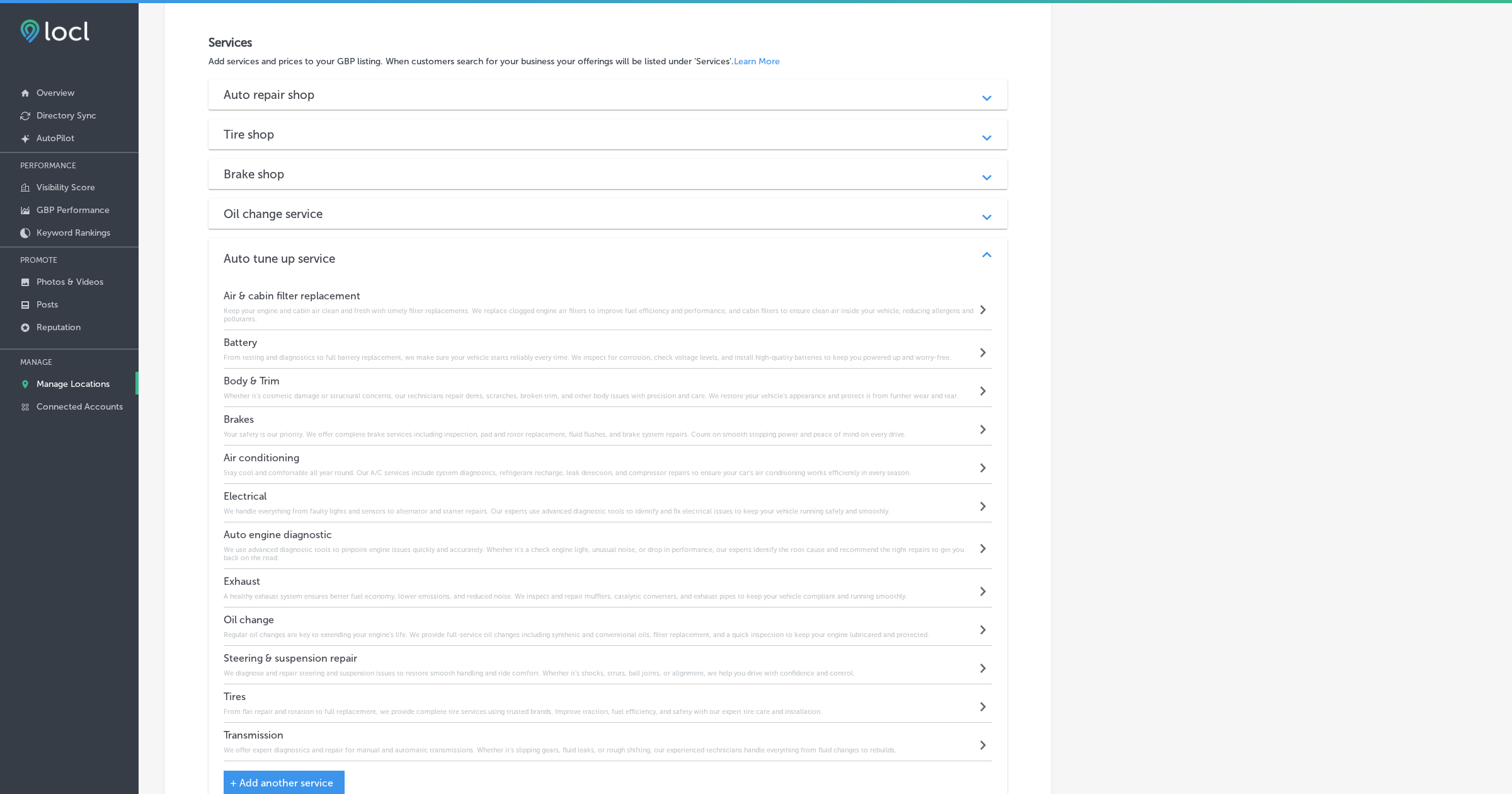
scroll to position [1336, 0]
click at [560, 242] on div "Auto tune up service Path Created with Sketch." at bounding box center [607, 257] width 798 height 40
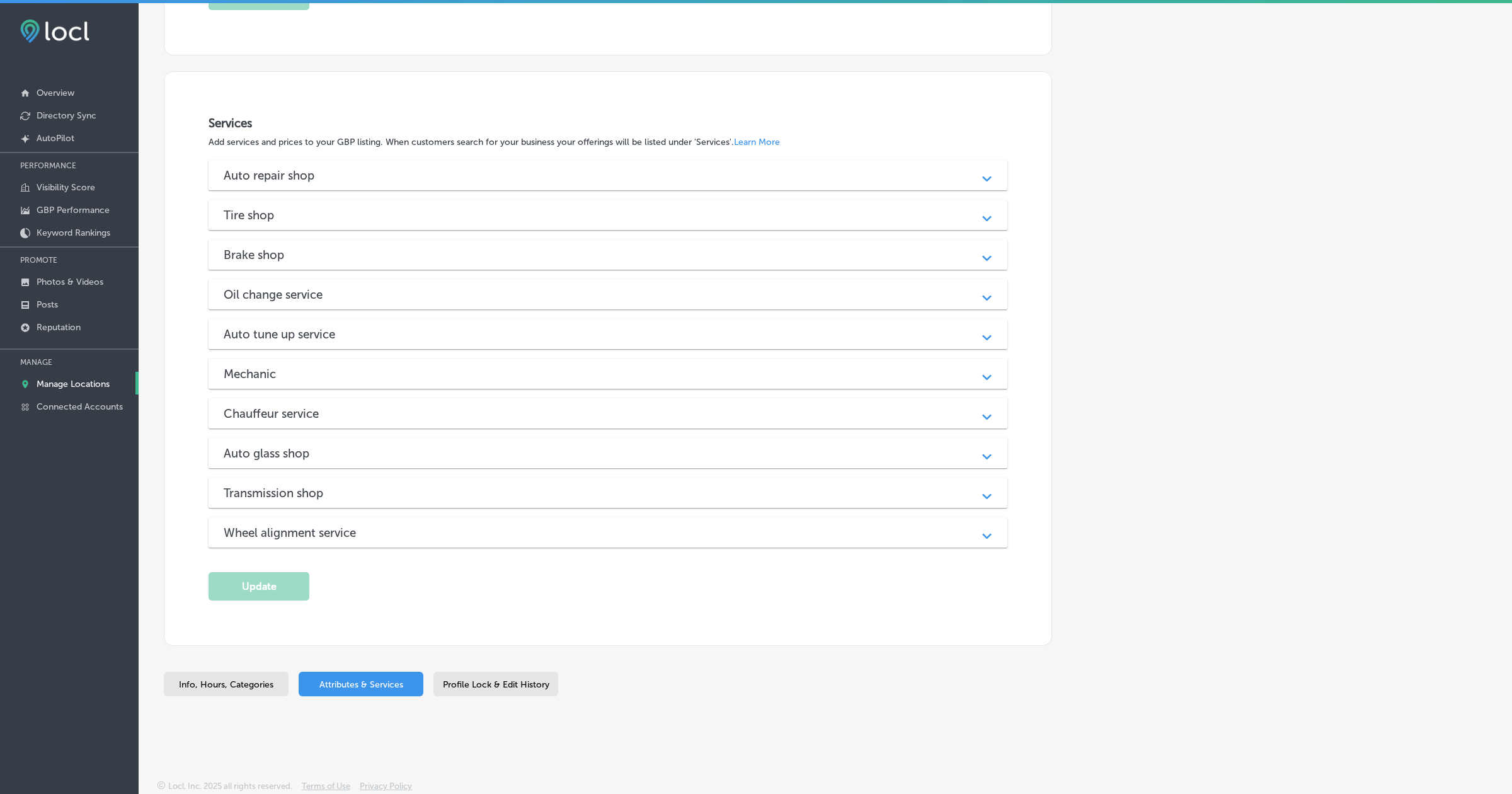
scroll to position [1250, 0]
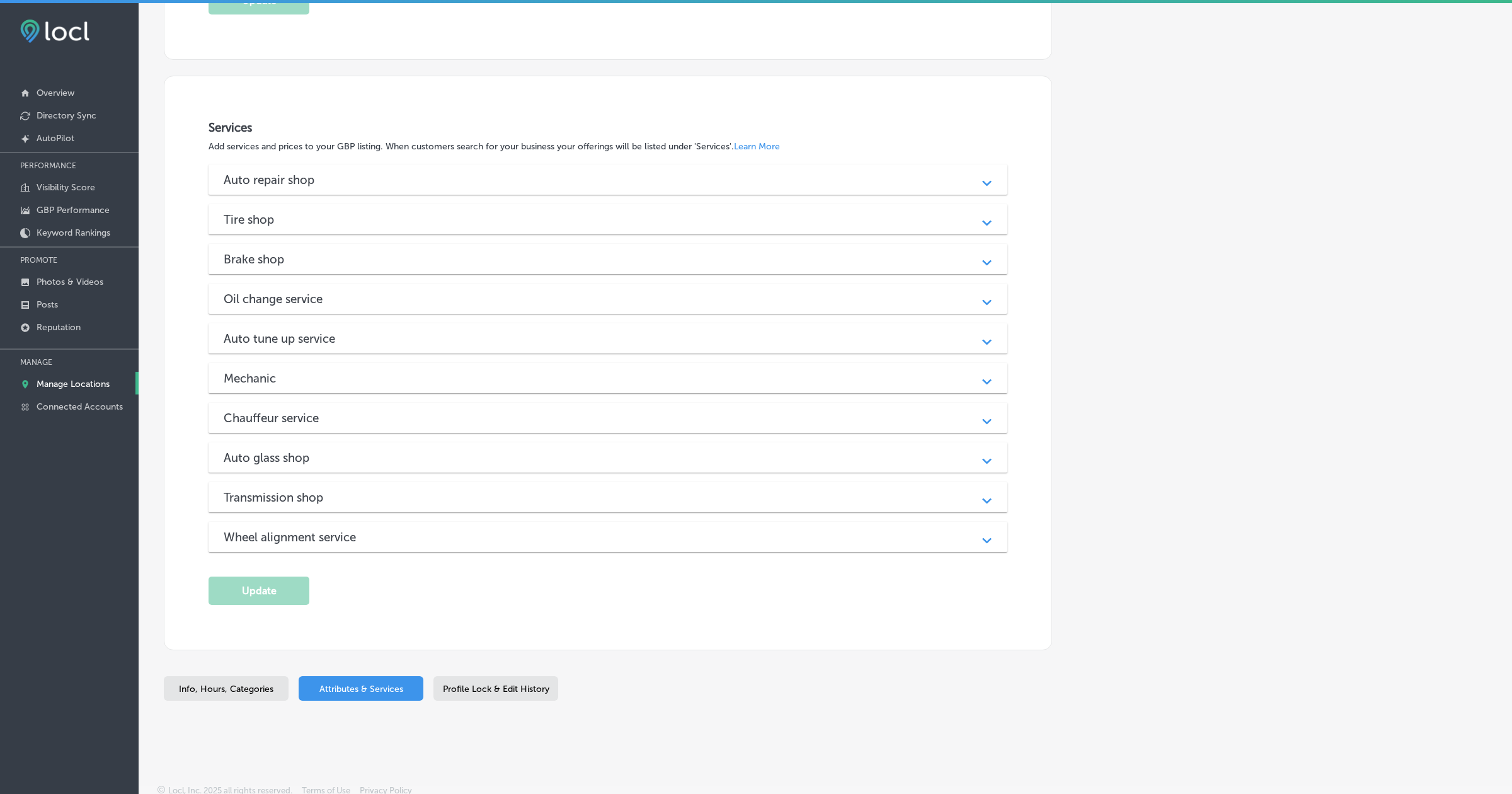
click at [329, 373] on div "Mechanic" at bounding box center [607, 378] width 768 height 15
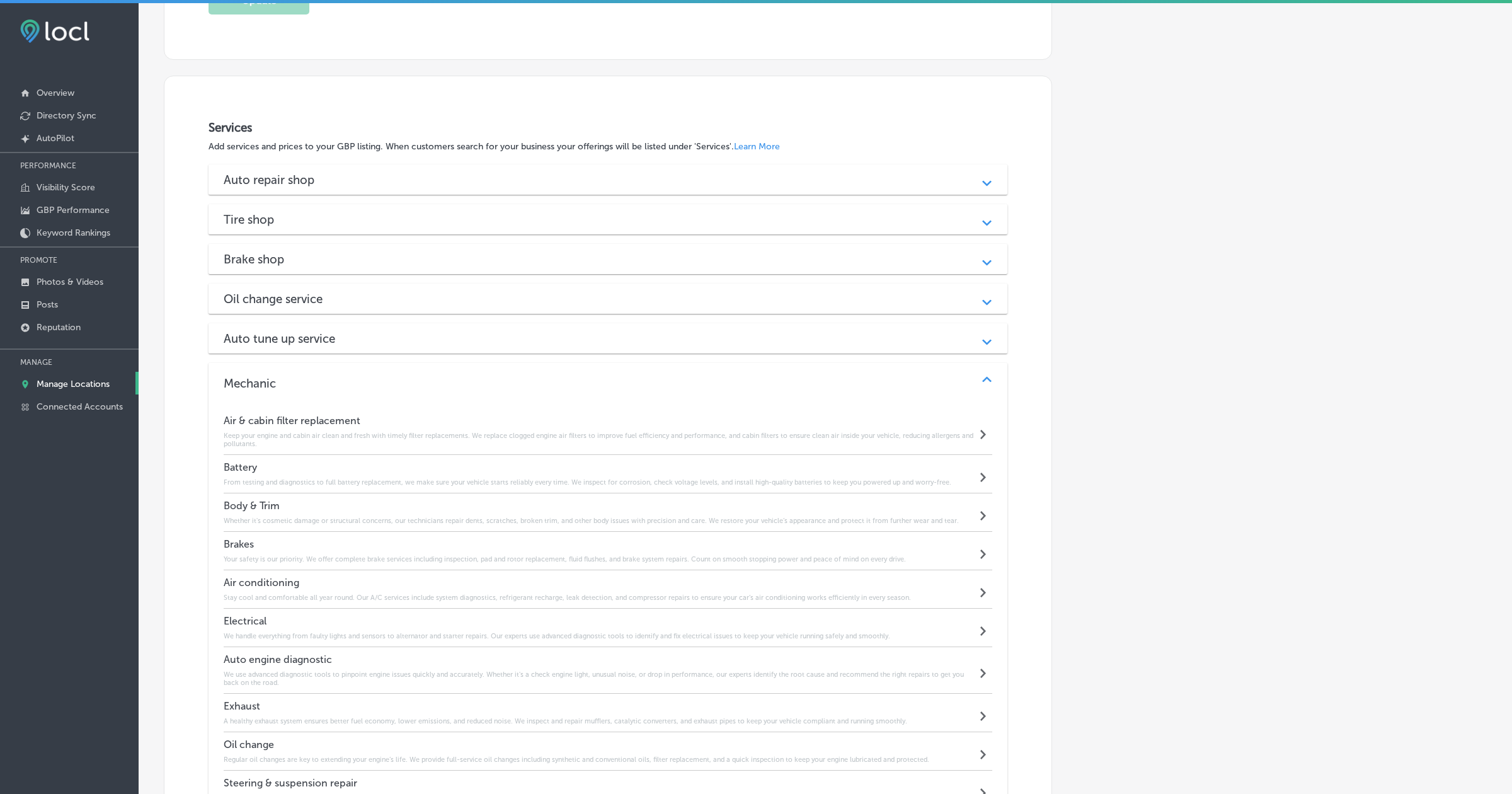
click at [304, 376] on div "Mechanic" at bounding box center [607, 383] width 768 height 15
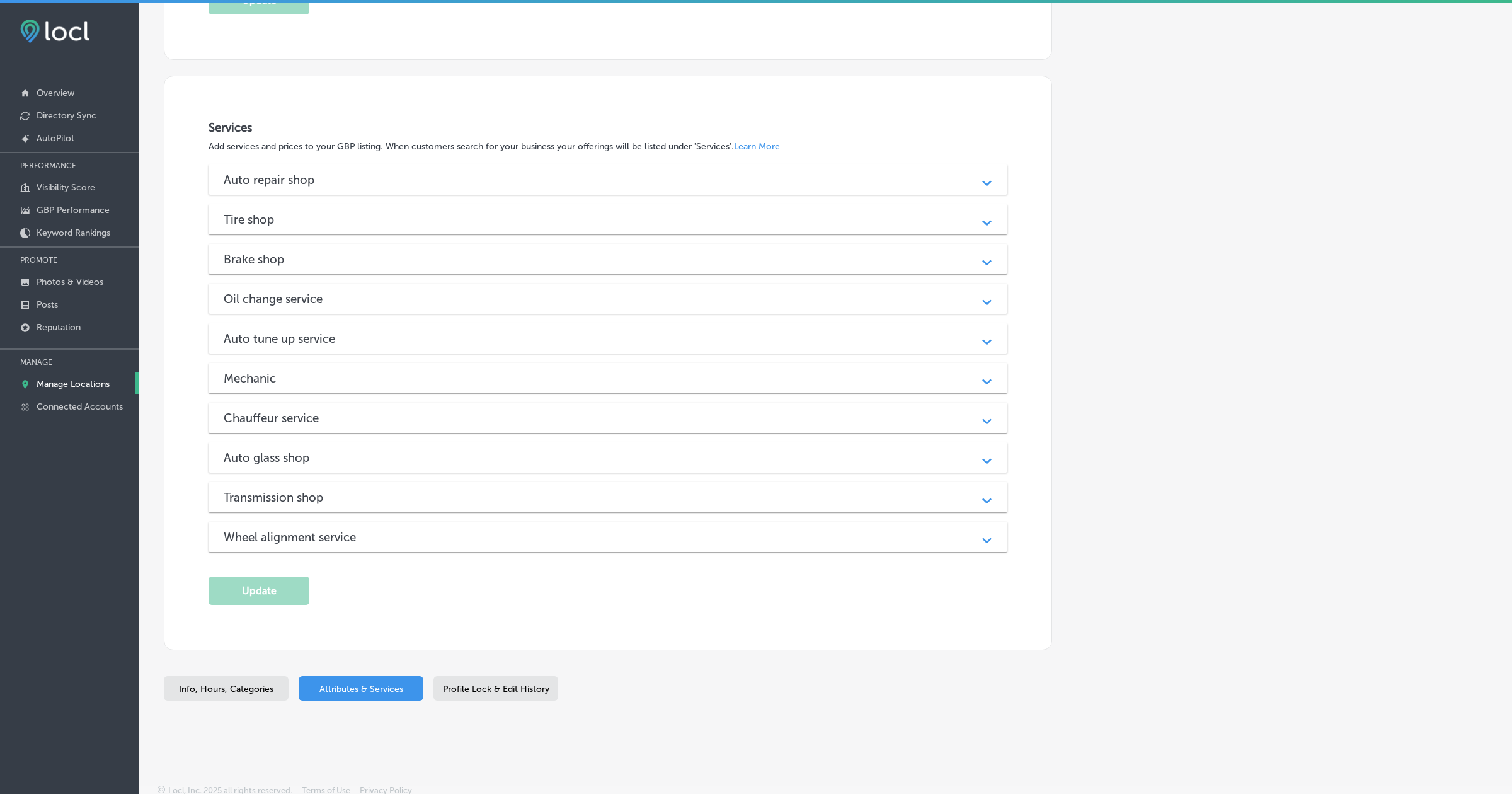
click at [406, 418] on div "Chauffeur service" at bounding box center [607, 418] width 768 height 15
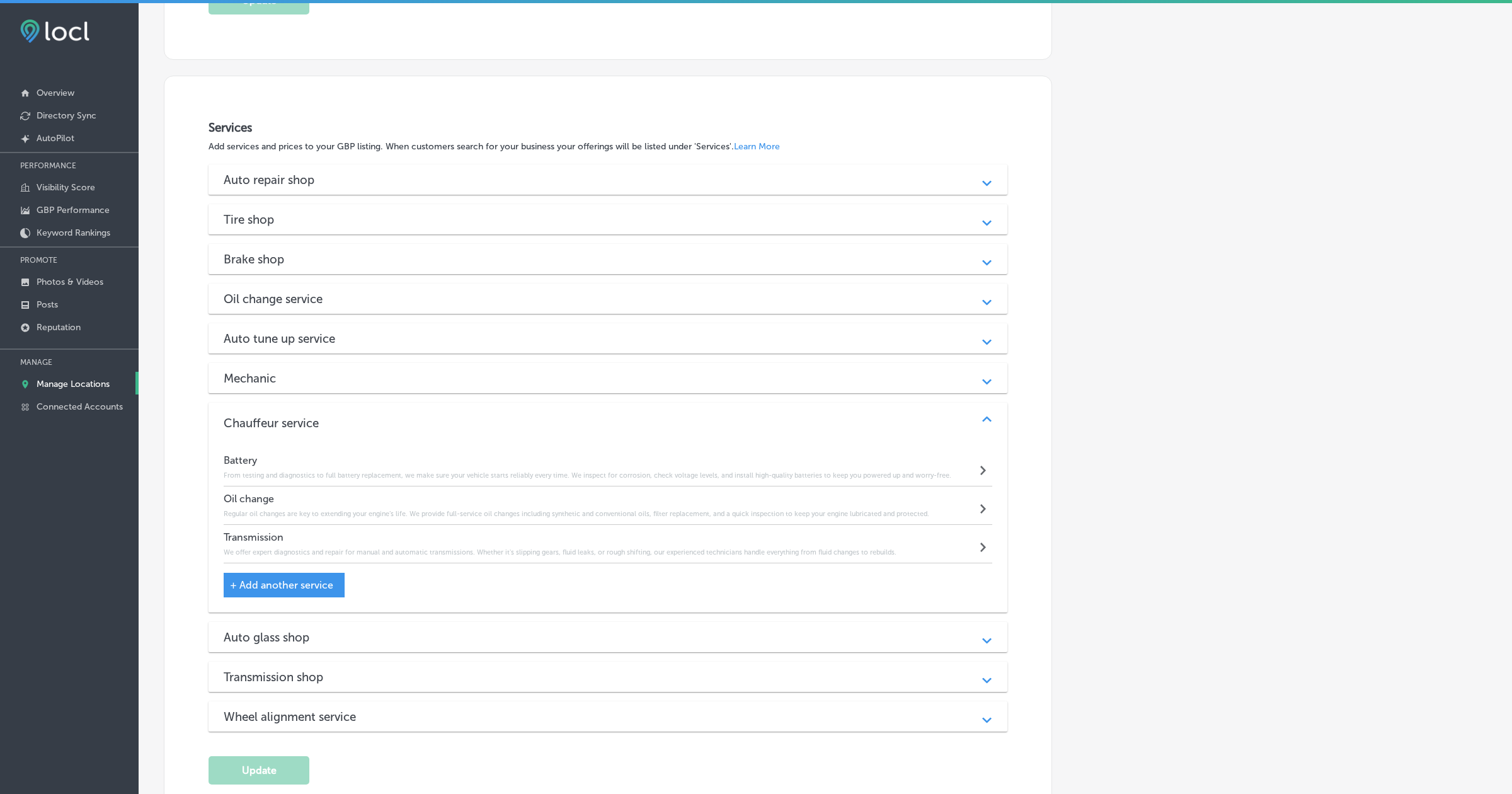
click at [355, 641] on div "Auto glass shop Path Created with Sketch." at bounding box center [607, 637] width 798 height 31
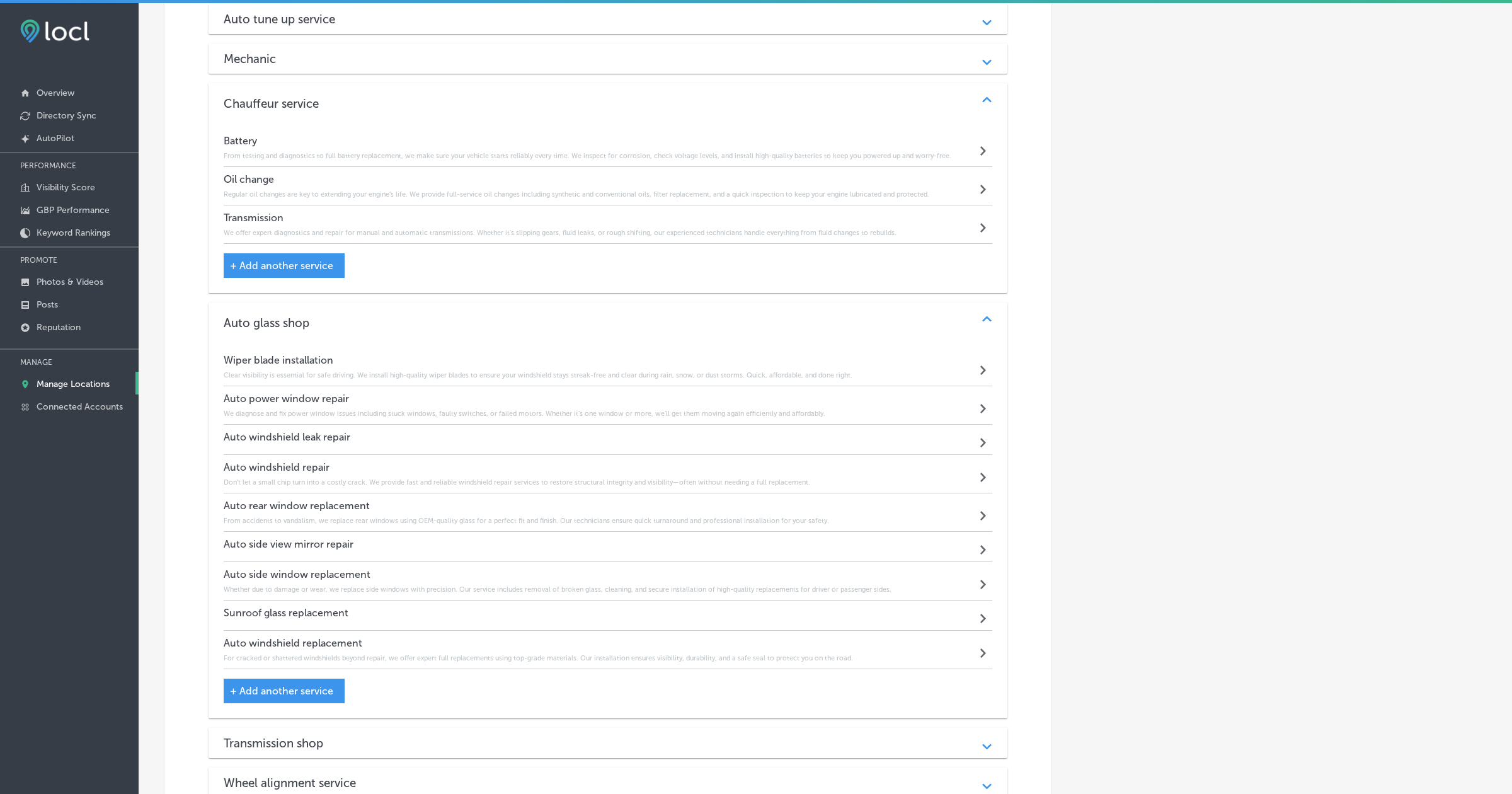
scroll to position [1572, 0]
click at [347, 736] on div "Transmission shop" at bounding box center [607, 739] width 768 height 15
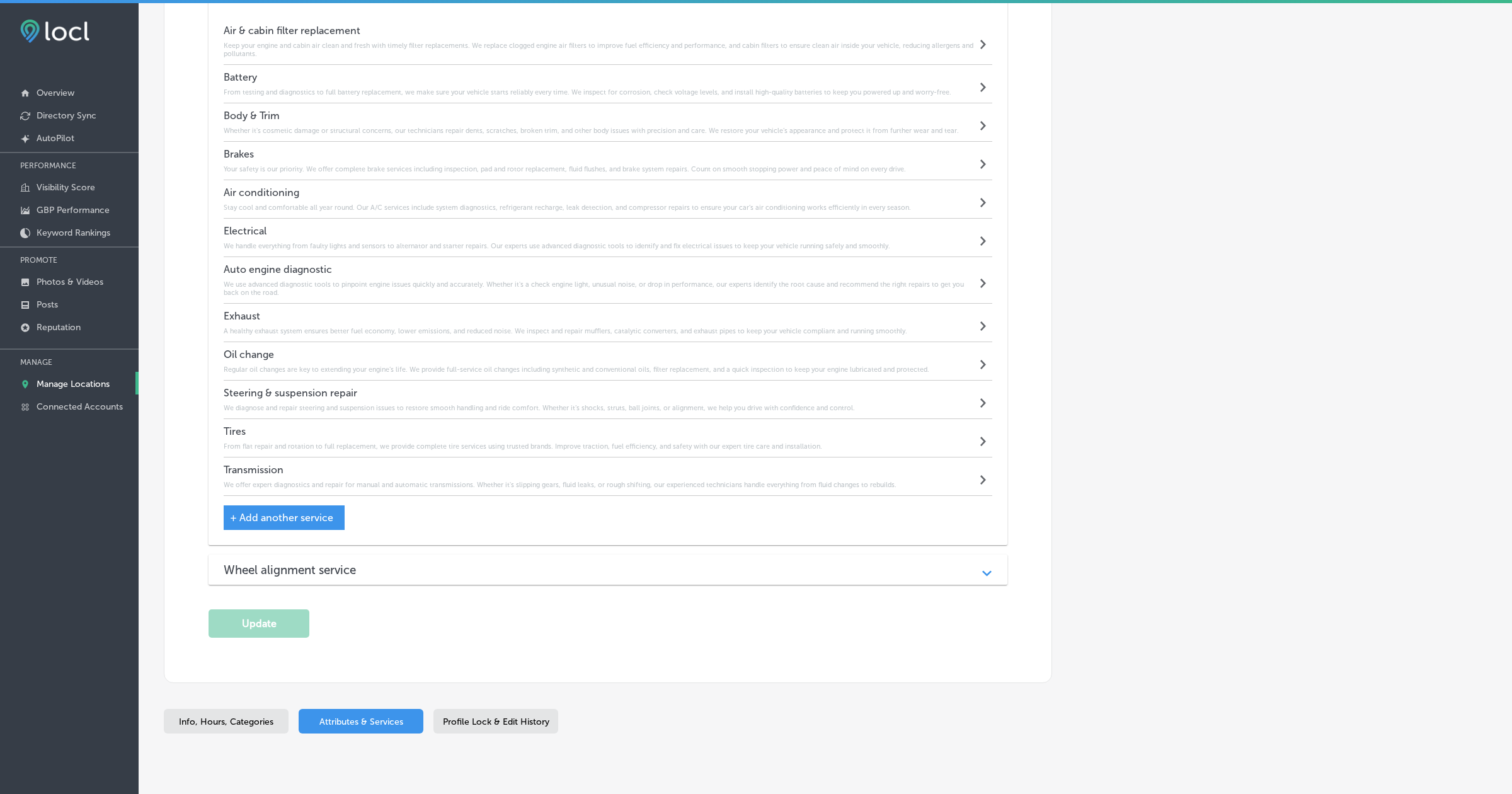
scroll to position [2351, 0]
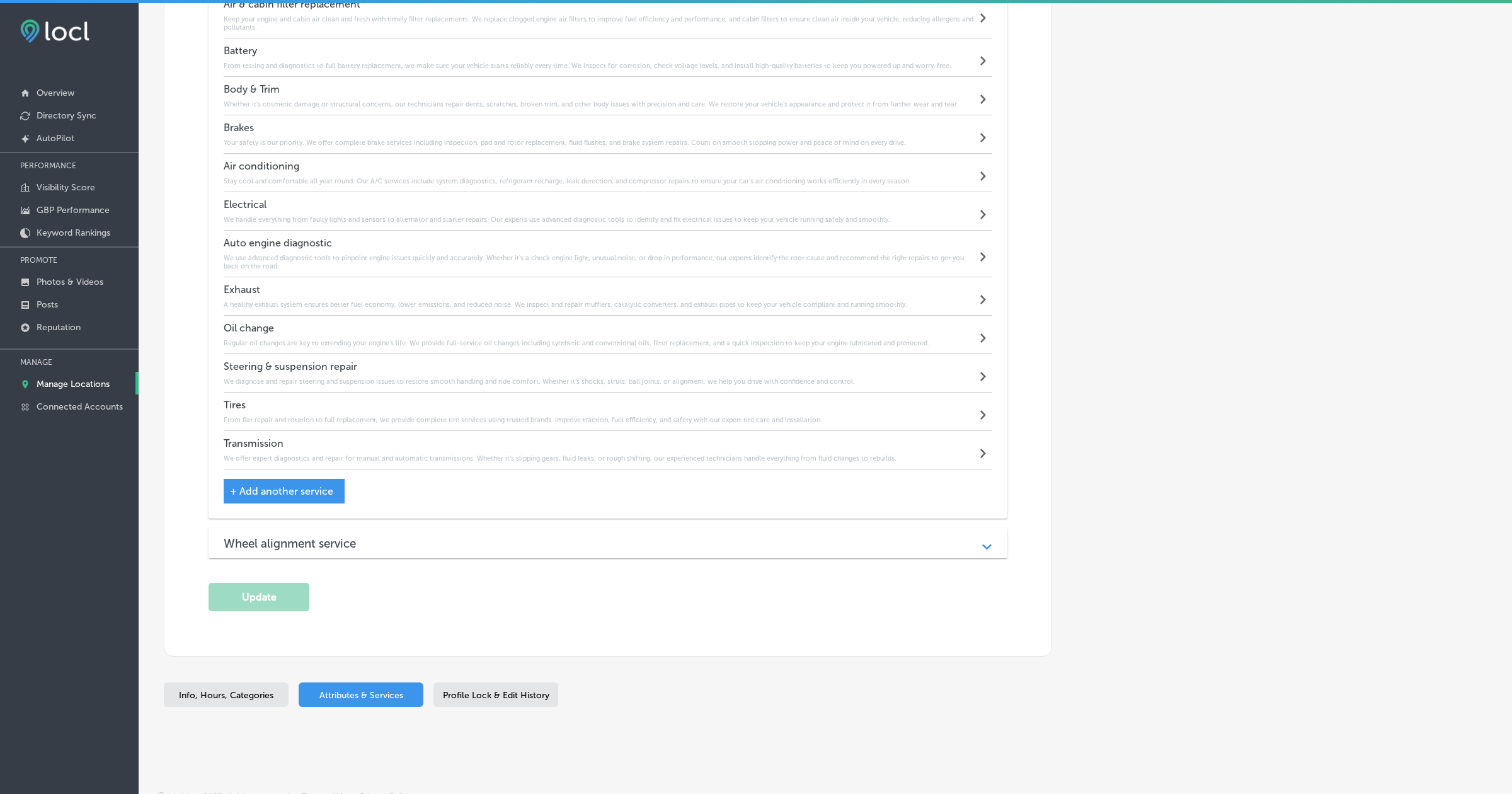
click at [454, 542] on div "Wheel alignment service Path Created with Sketch." at bounding box center [607, 543] width 798 height 31
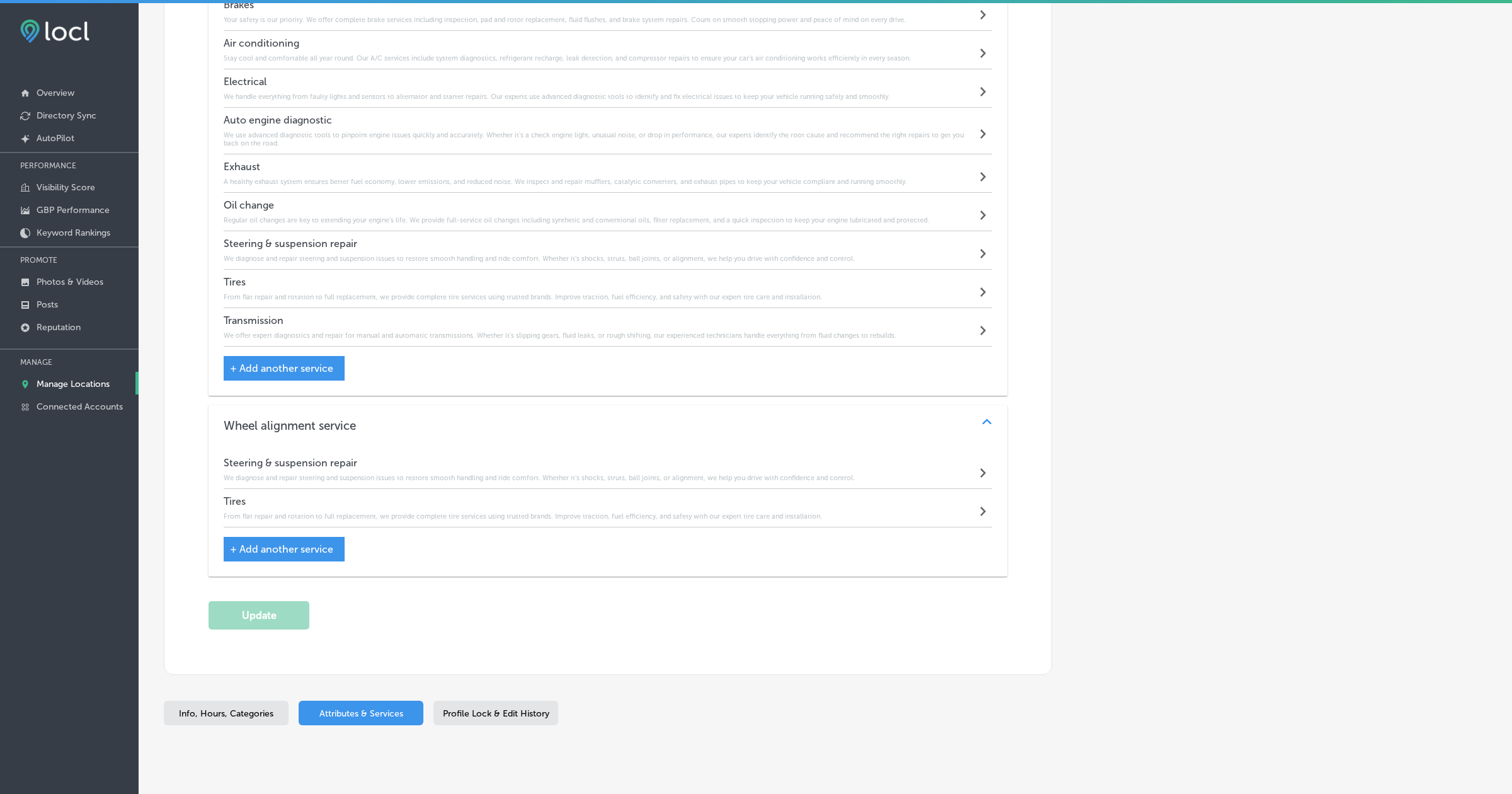
scroll to position [2474, 0]
